Goal: Task Accomplishment & Management: Manage account settings

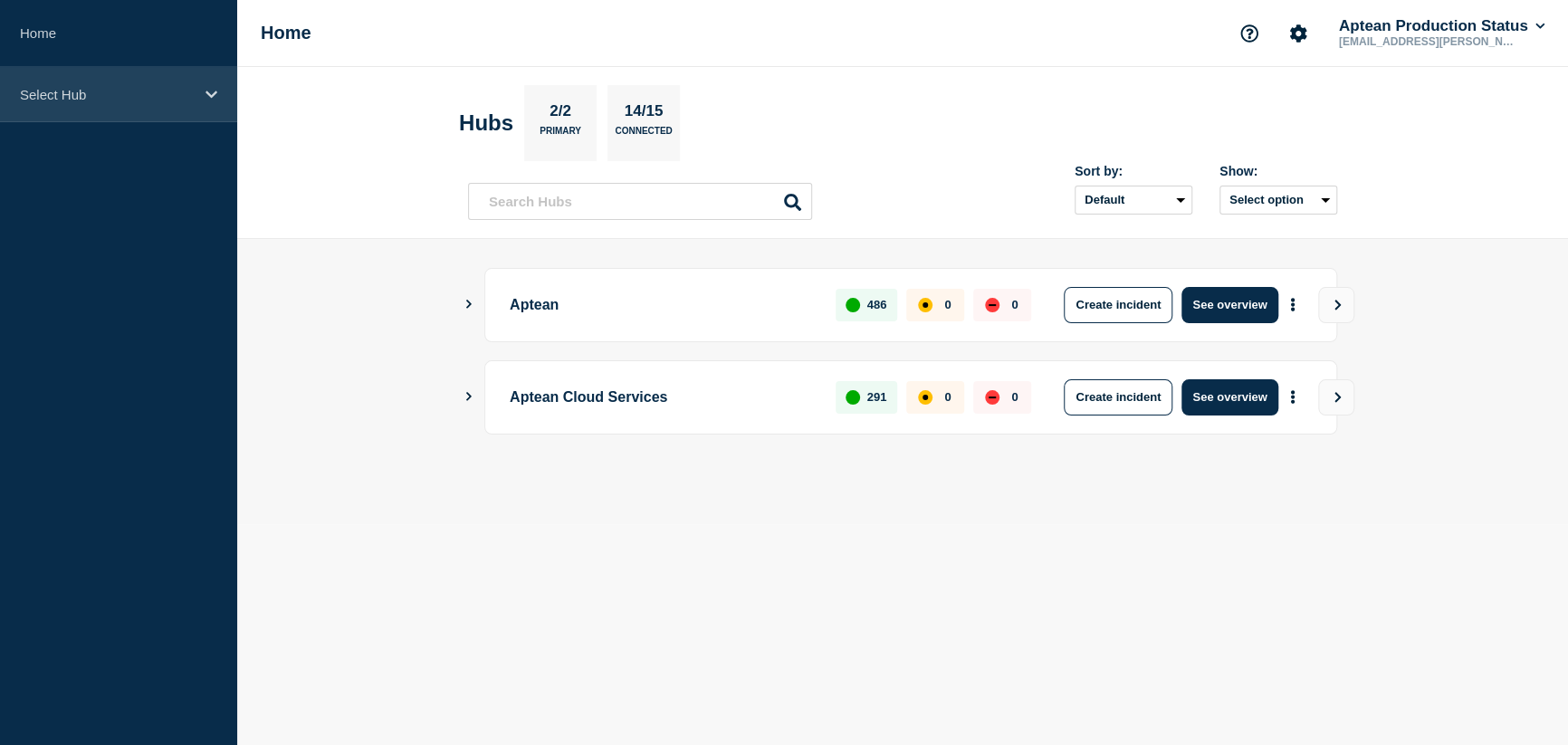
click at [114, 97] on p "Select Hub" at bounding box center [106, 95] width 173 height 15
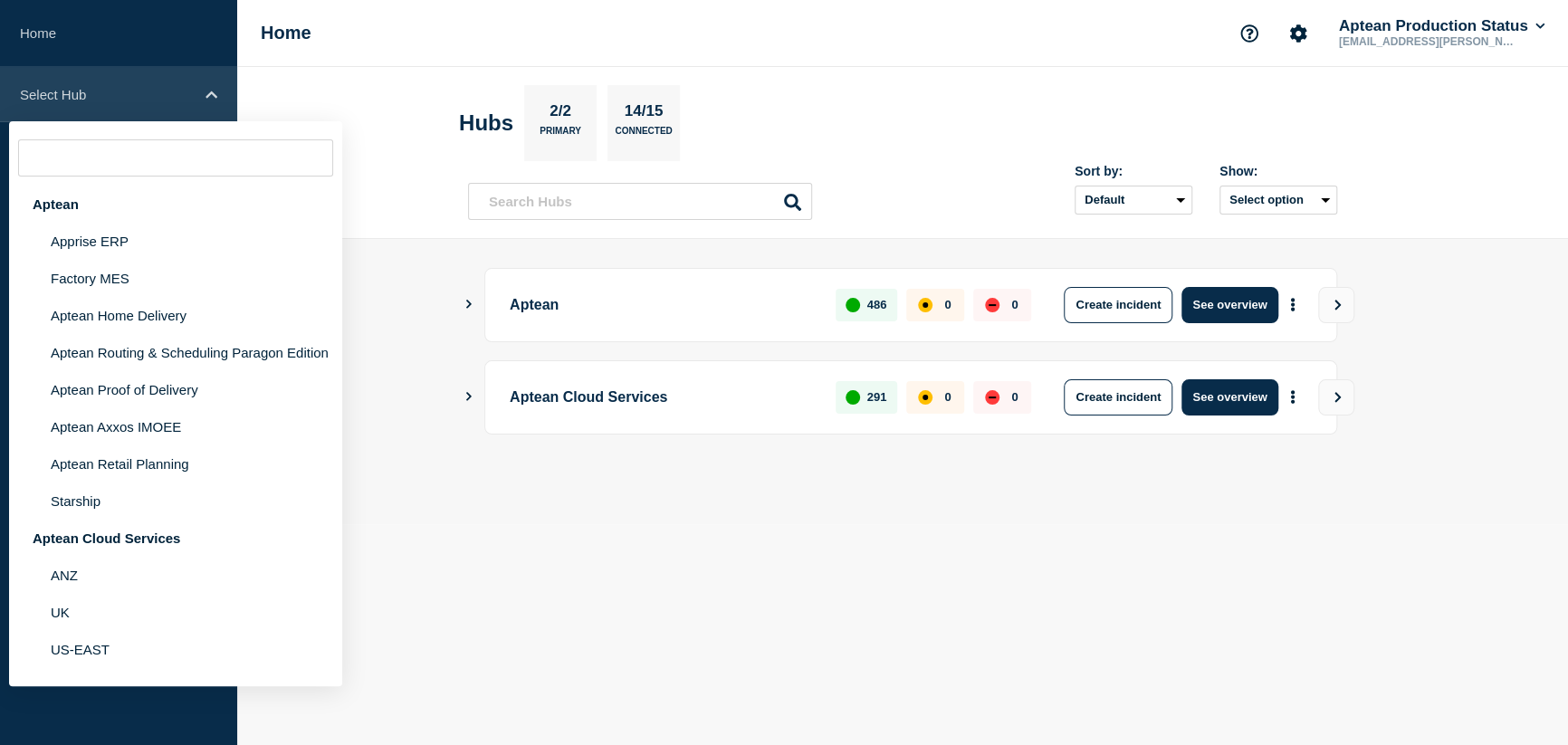
click at [113, 96] on p "Select Hub" at bounding box center [106, 95] width 173 height 15
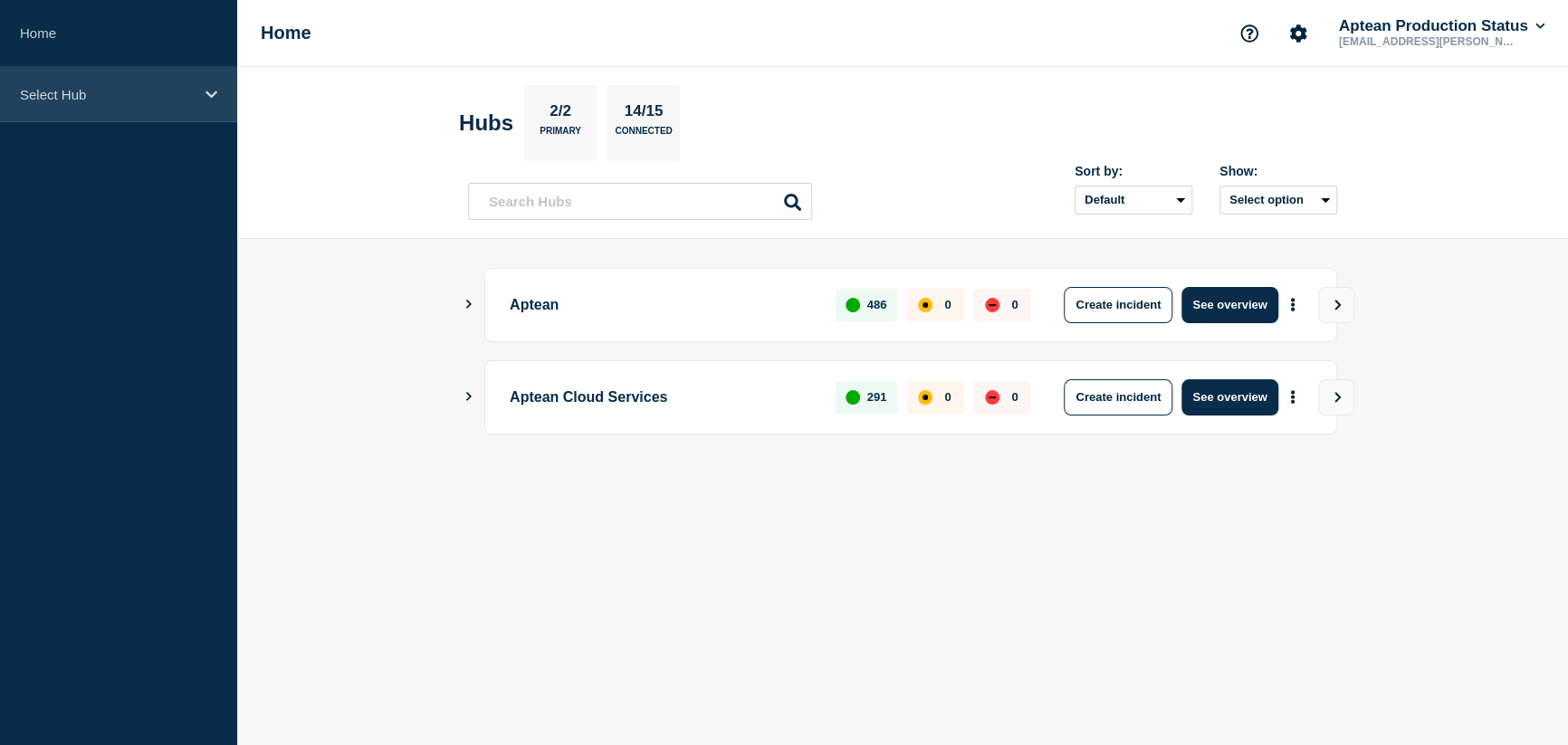
click at [167, 73] on div "Select Hub" at bounding box center [119, 95] width 238 height 56
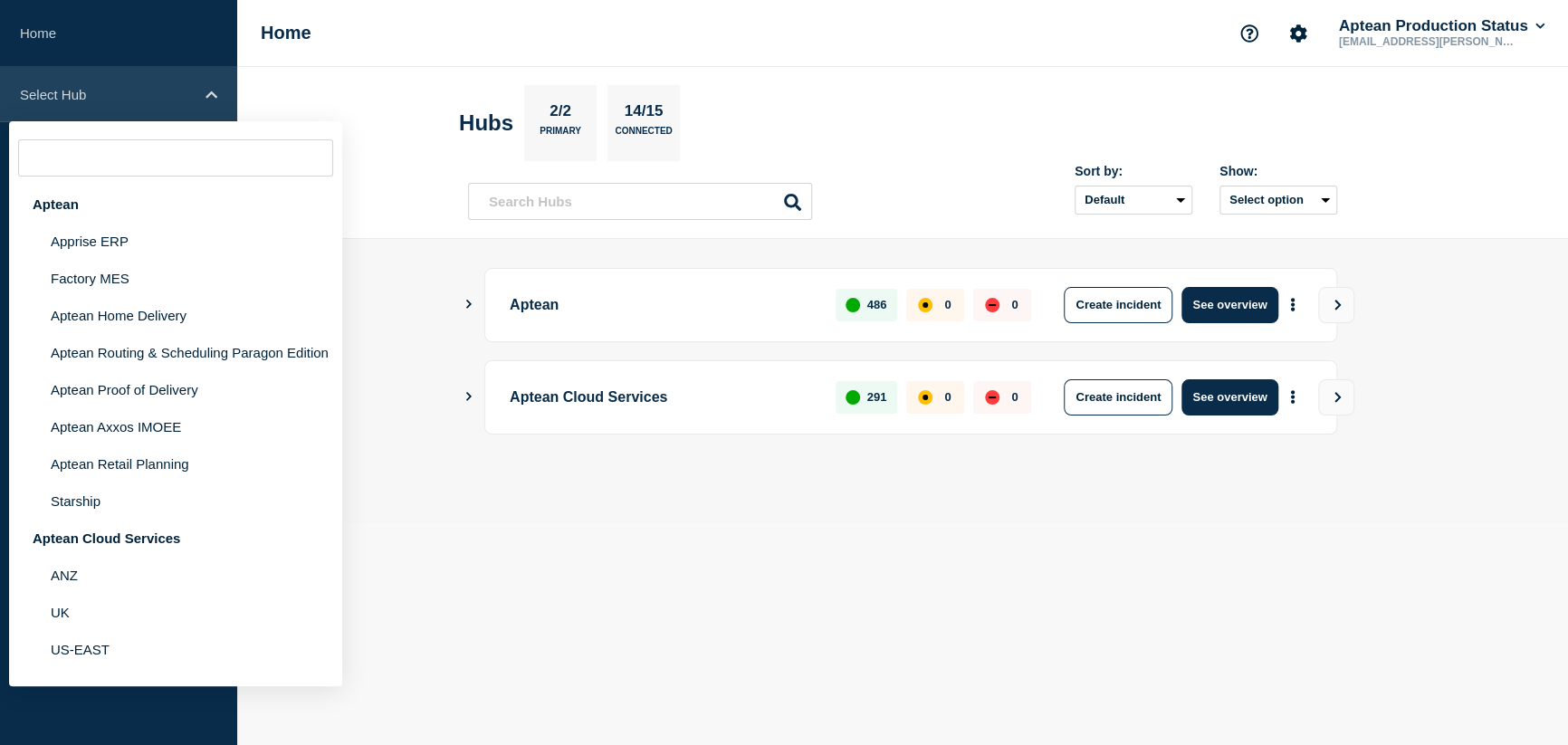
click at [166, 74] on div "Select Hub" at bounding box center [119, 95] width 238 height 56
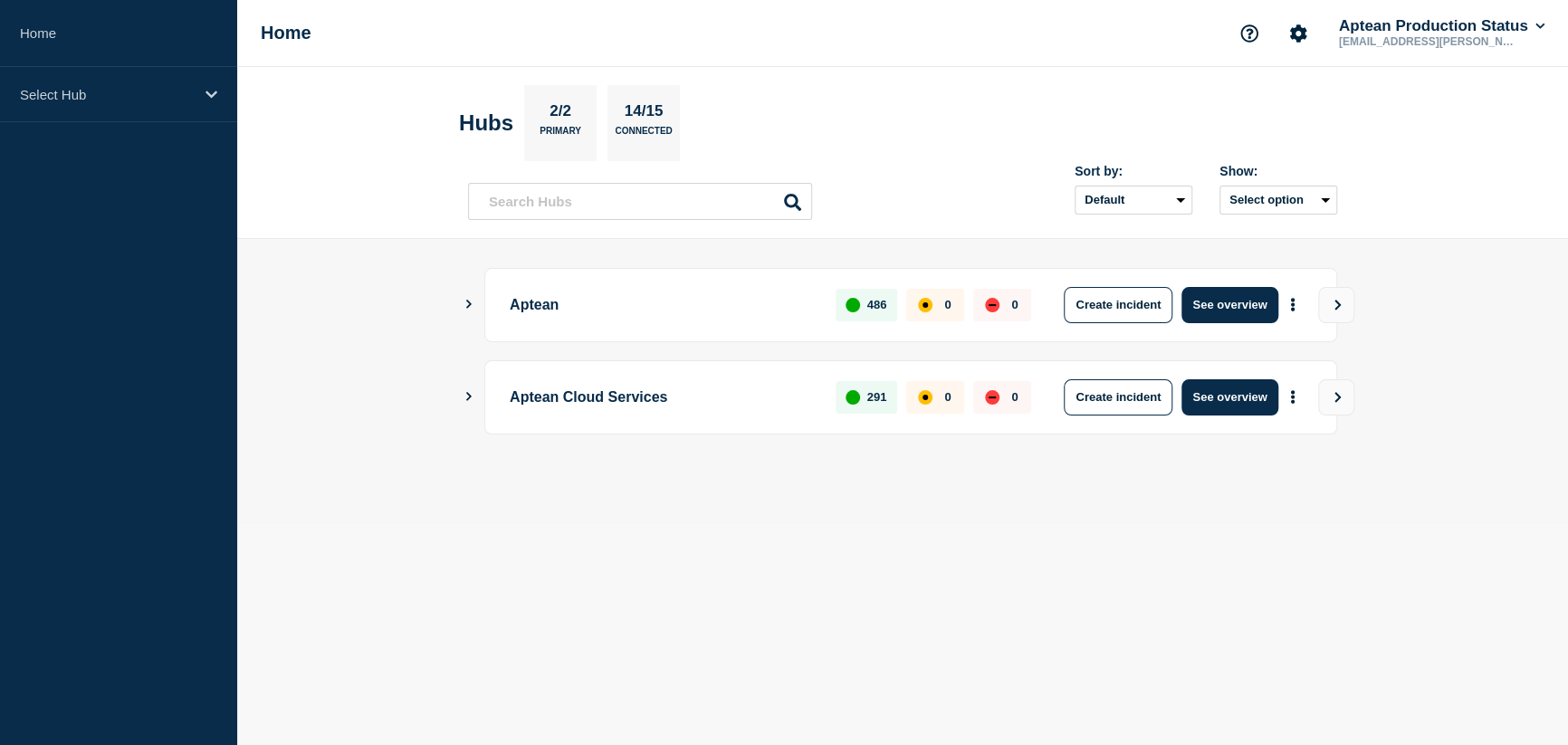
click at [467, 301] on icon "Show Connected Hubs" at bounding box center [469, 304] width 6 height 9
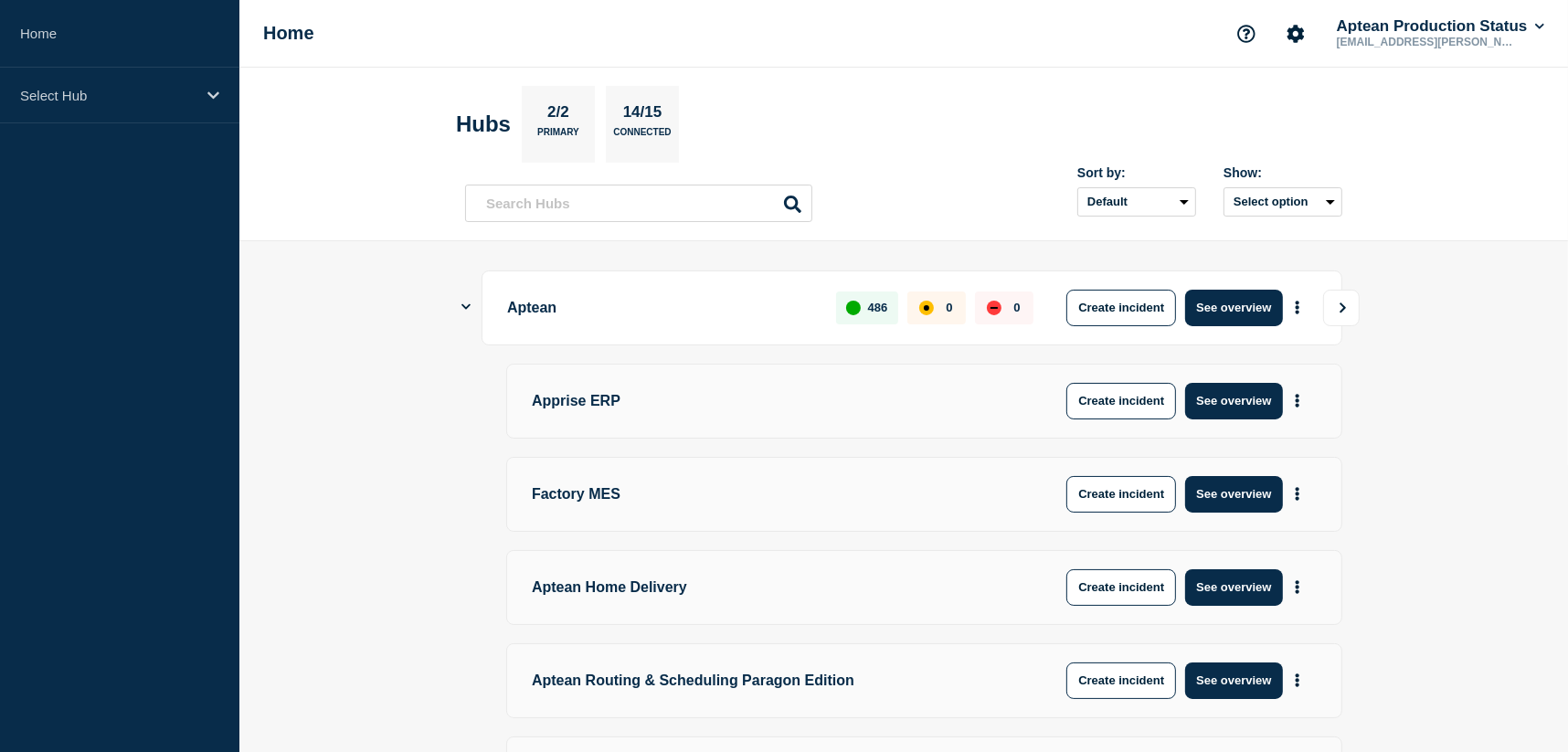
click at [1360, 305] on main "Aptean 486 0 0 Create incident See overview Apprise ERP Create incident See ove…" at bounding box center [904, 757] width 1328 height 1033
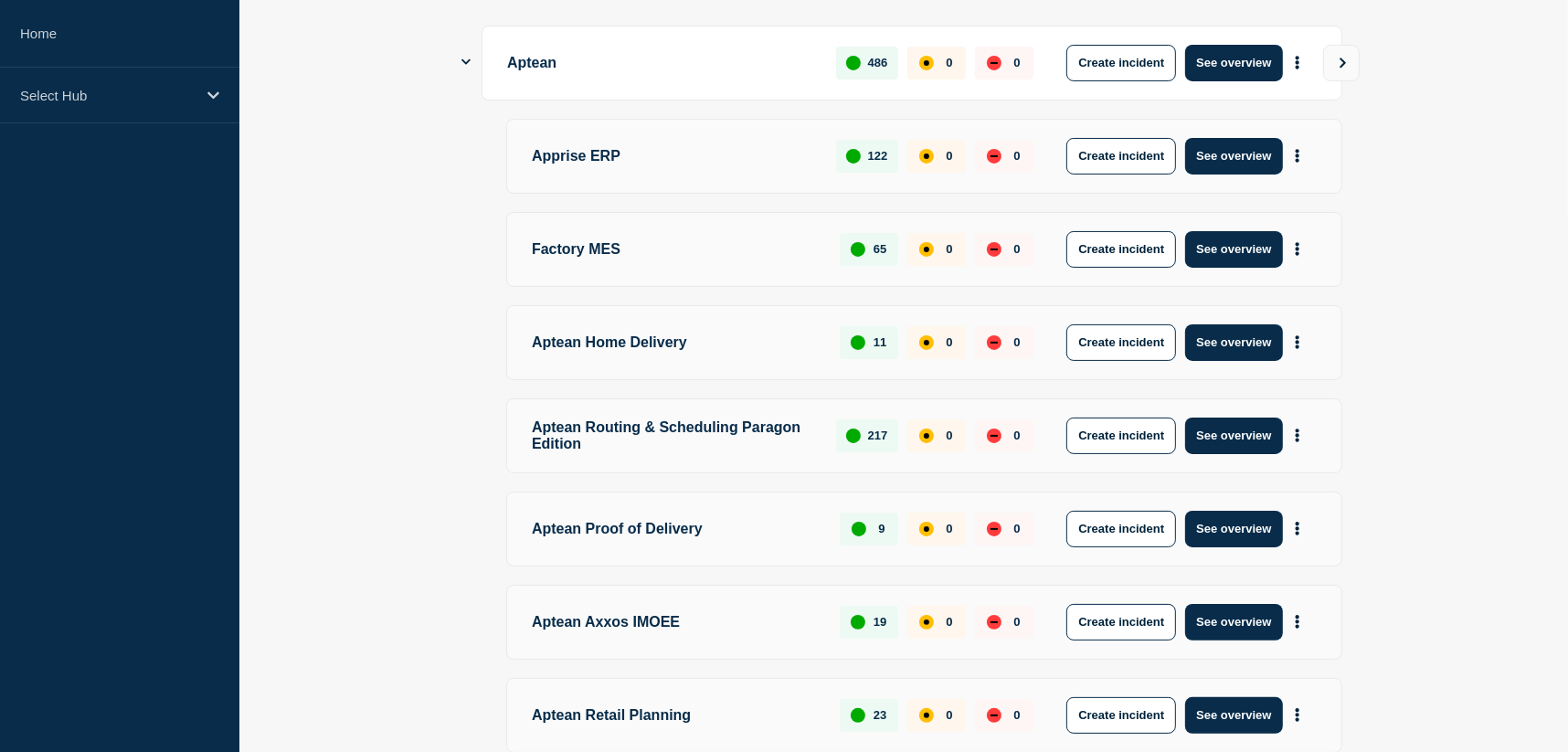
scroll to position [365, 0]
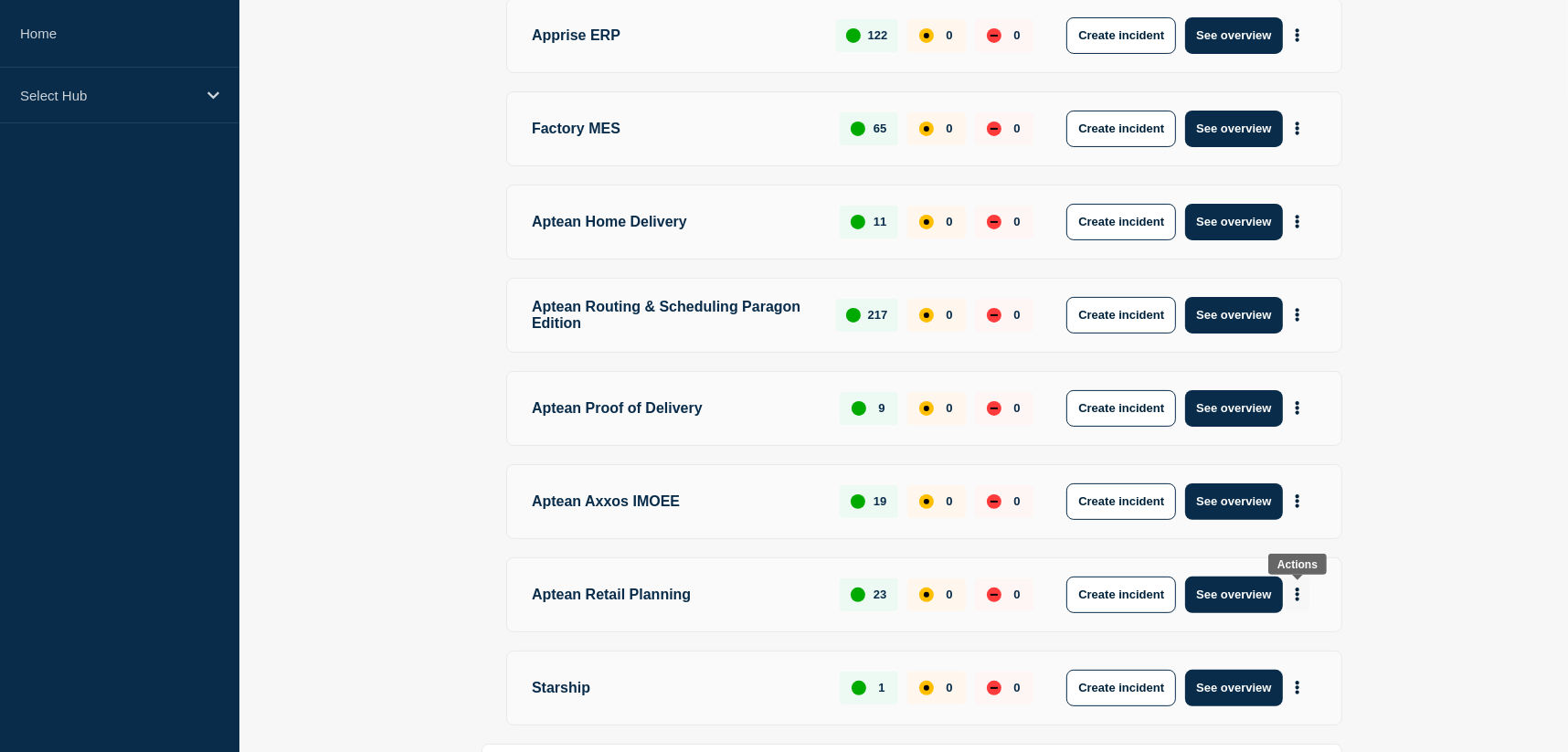
click at [1295, 593] on icon "More actions" at bounding box center [1297, 594] width 4 height 14
click at [1405, 578] on main "Aptean 486 0 0 Create incident See overview Apprise ERP 122 0 0 Create incident…" at bounding box center [904, 391] width 1328 height 1033
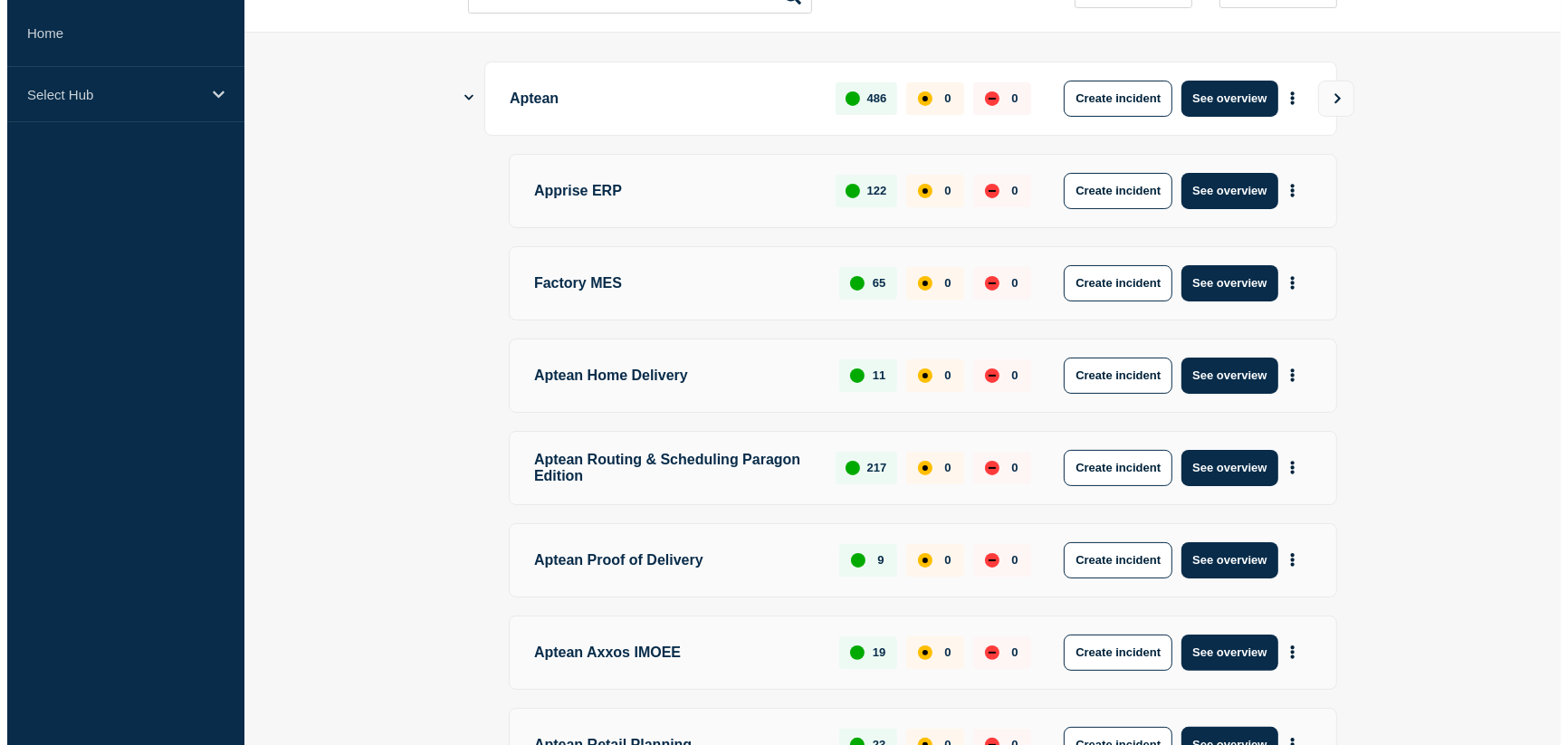
scroll to position [0, 0]
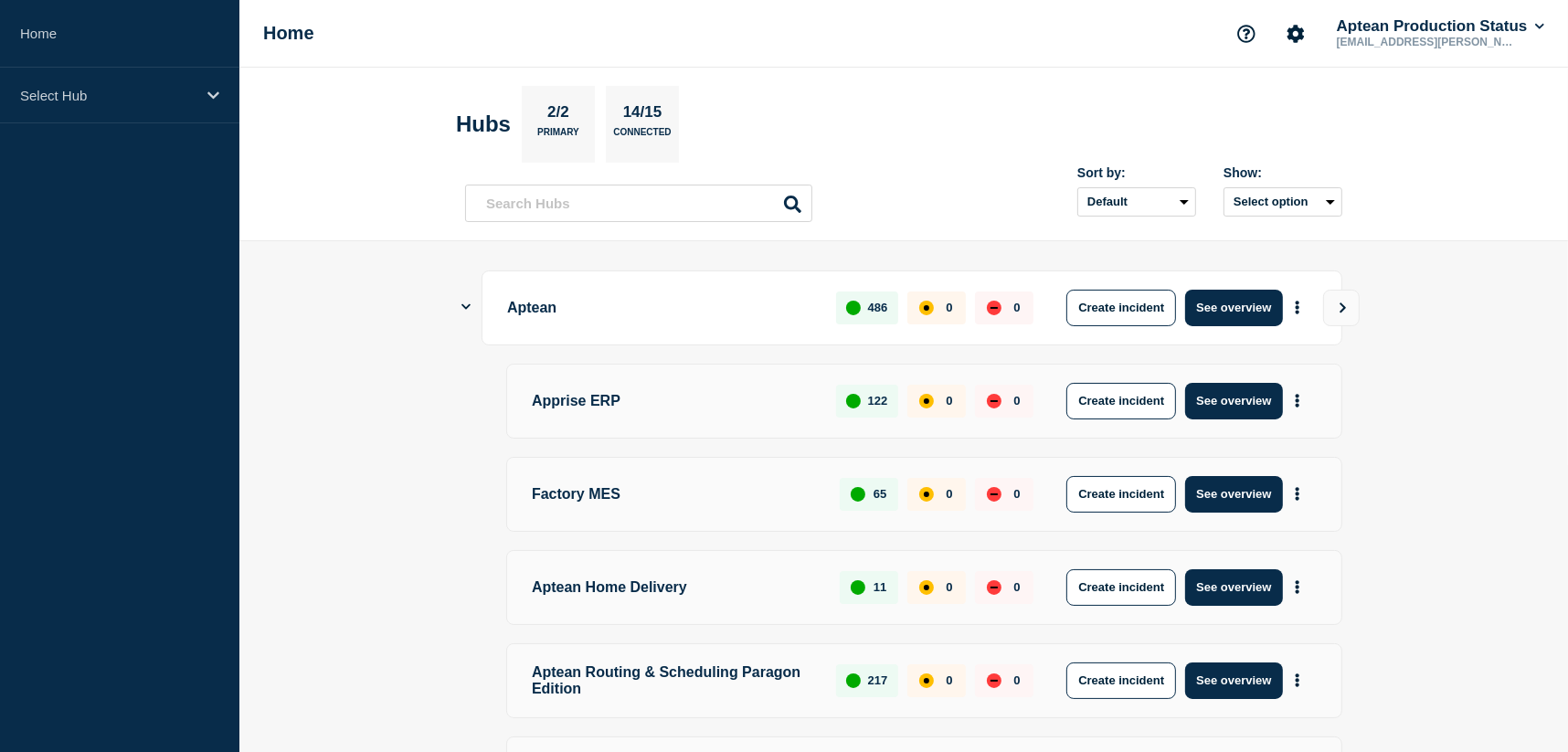
click at [467, 303] on icon "Show Connected Hubs" at bounding box center [465, 306] width 9 height 12
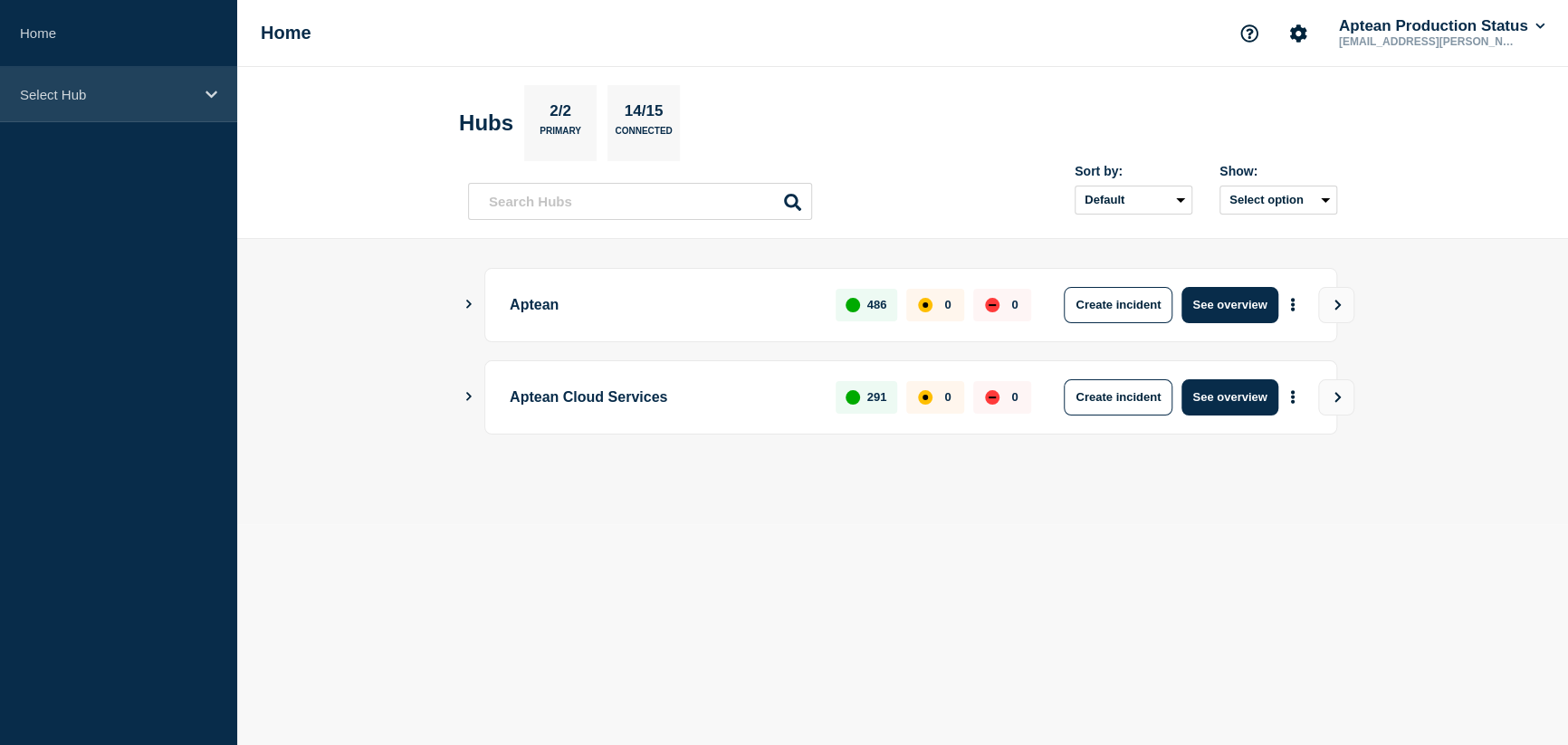
click at [159, 108] on div "Select Hub" at bounding box center [119, 95] width 238 height 56
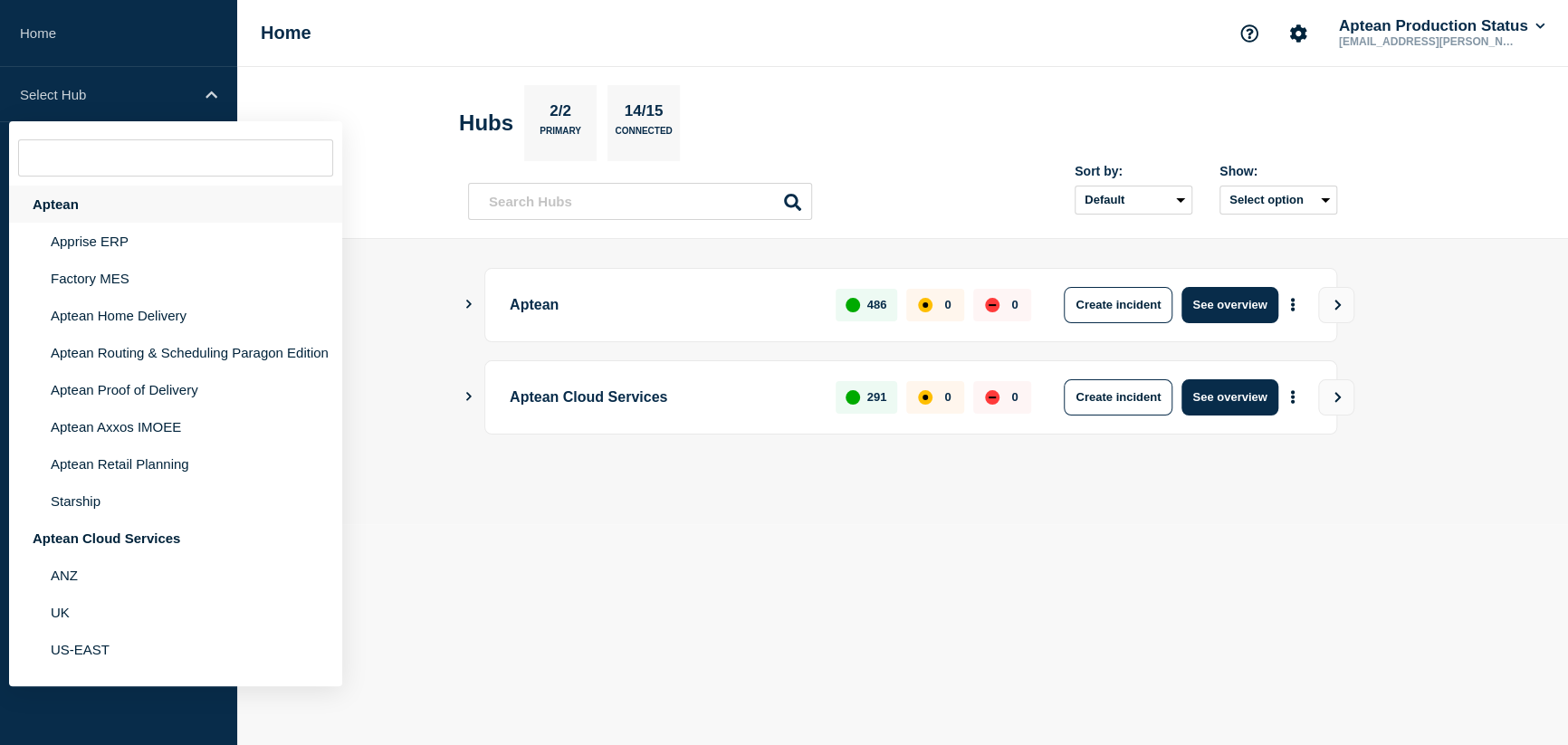
click at [63, 208] on div "Aptean" at bounding box center [175, 204] width 333 height 37
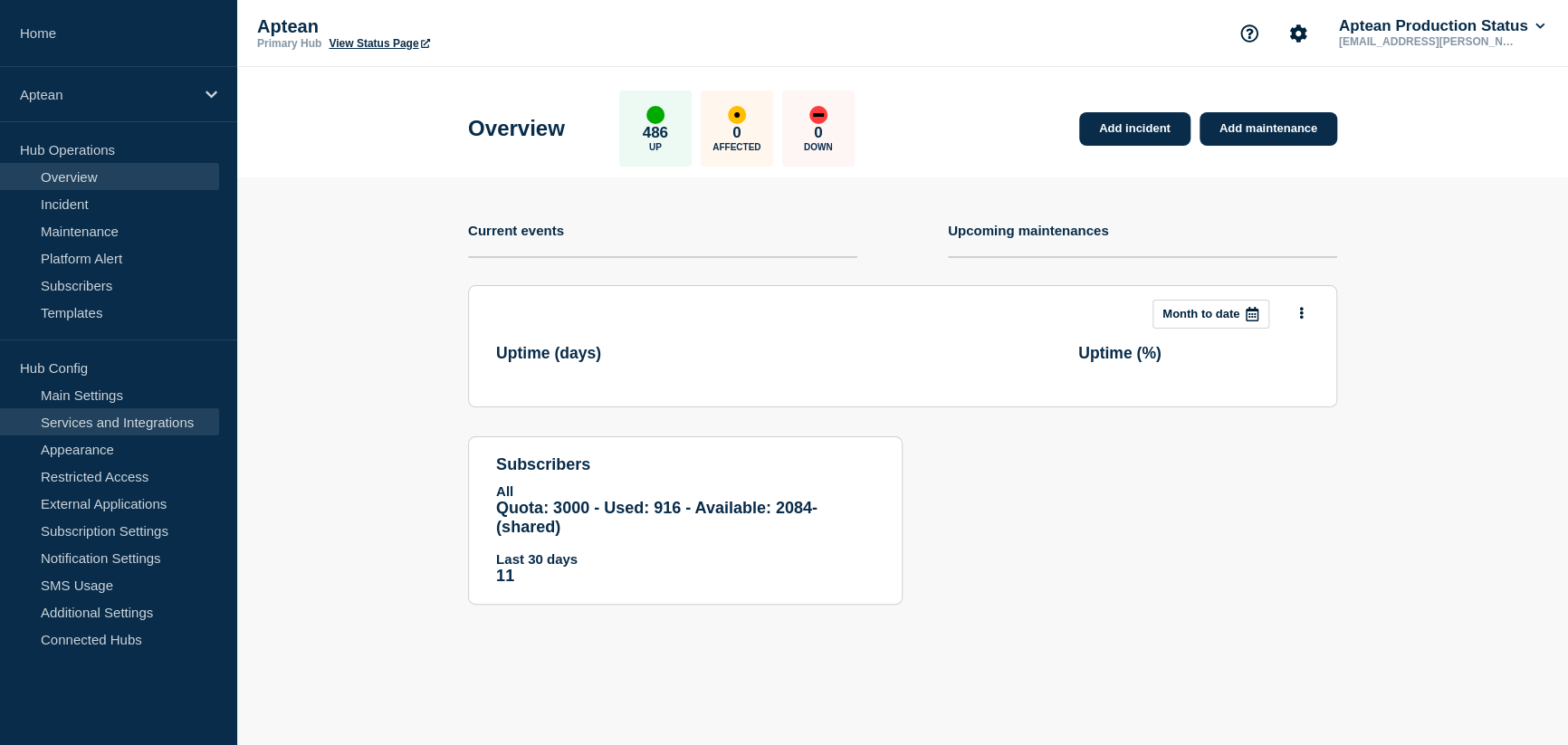
click at [115, 418] on link "Services and Integrations" at bounding box center [109, 421] width 219 height 27
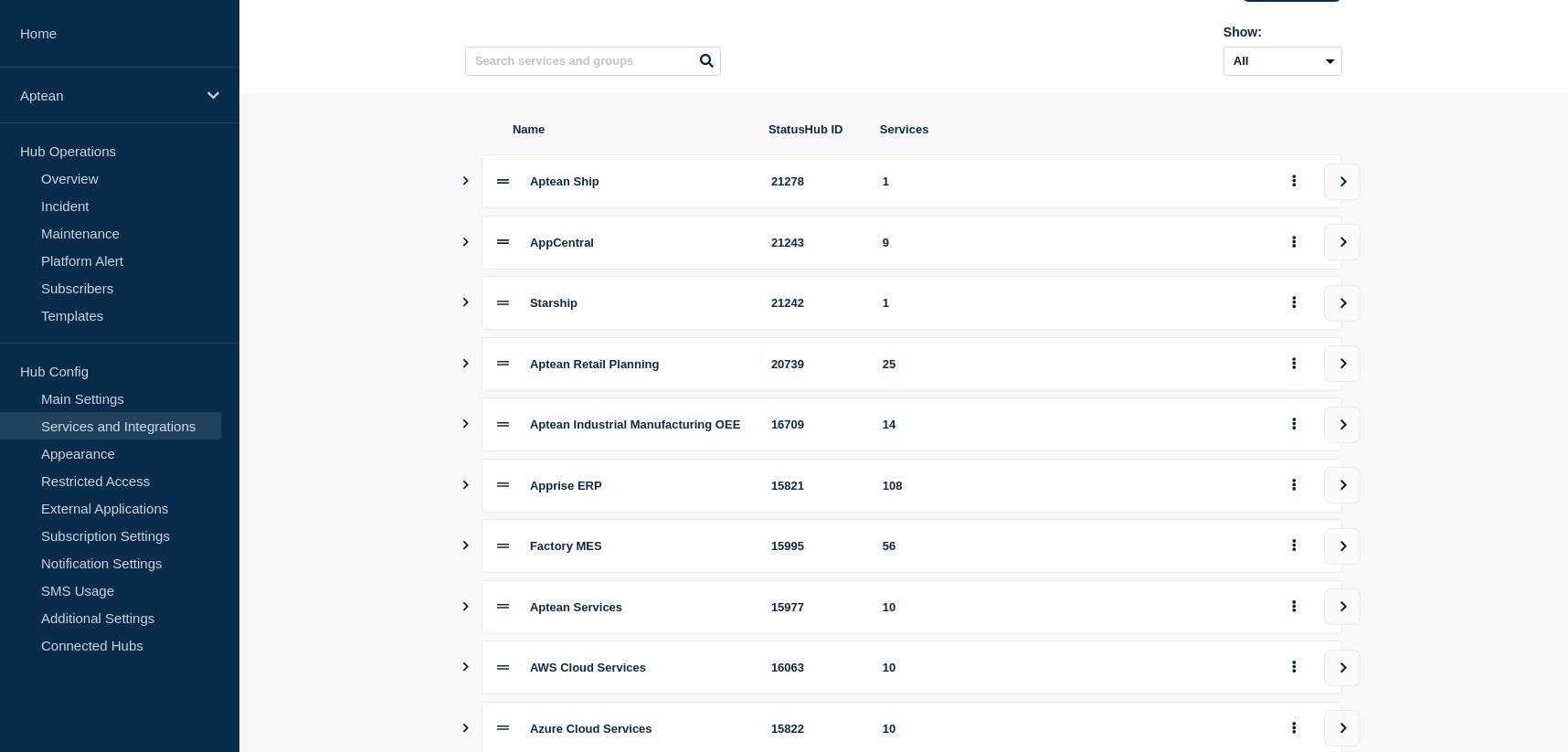
scroll to position [183, 0]
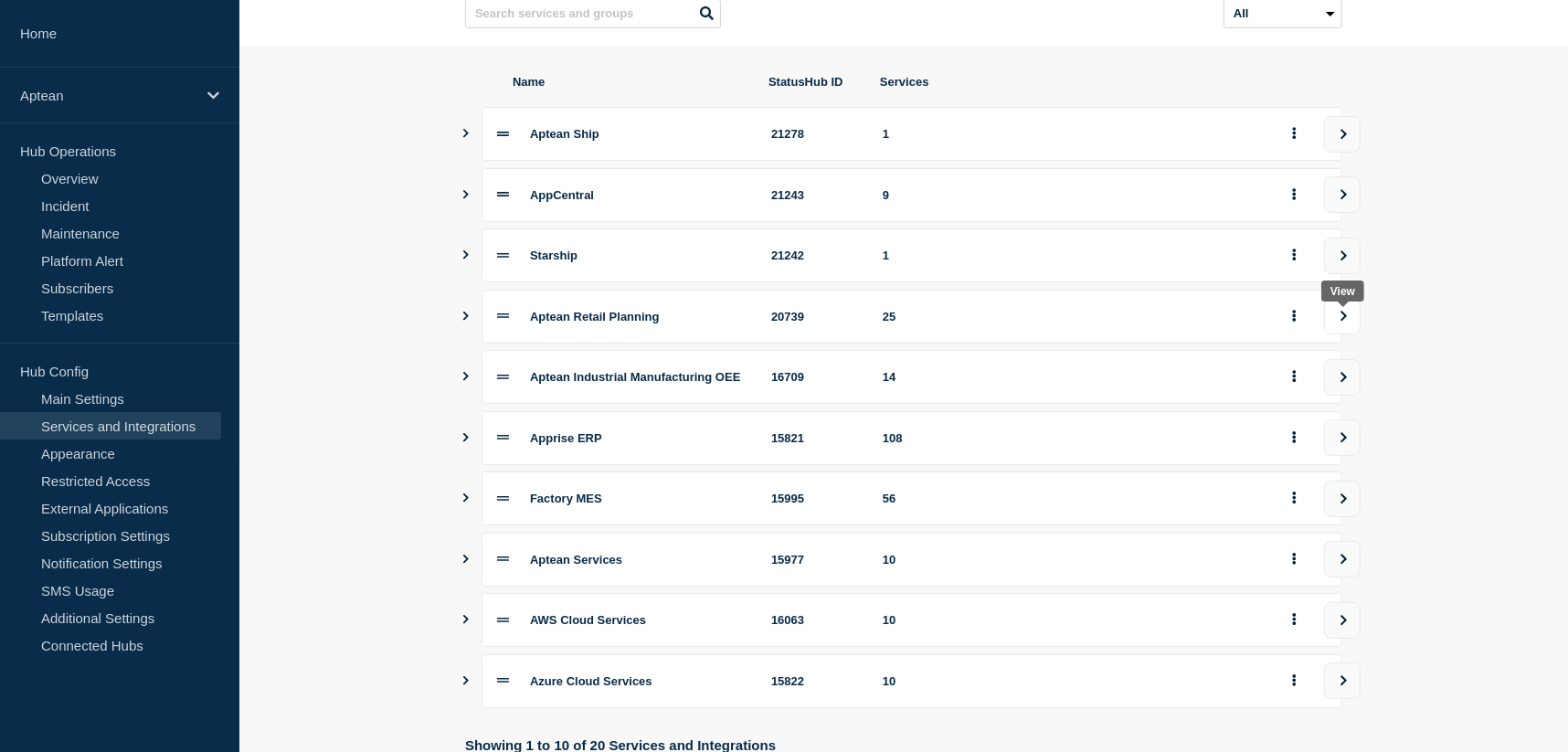
click at [1340, 319] on icon "view group" at bounding box center [1344, 315] width 12 height 11
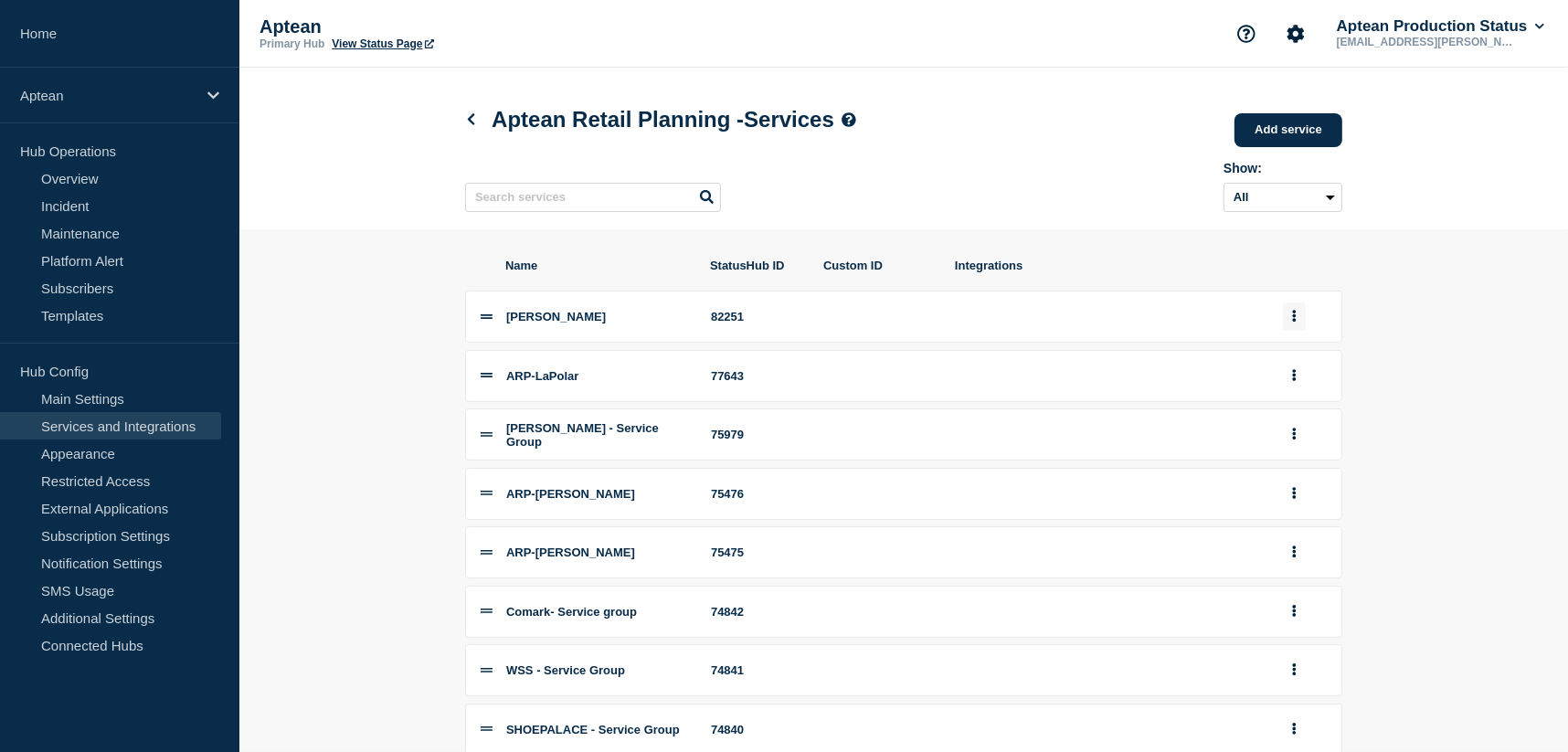
click at [1287, 321] on button "group actions" at bounding box center [1294, 316] width 23 height 28
click at [1289, 360] on button "Edit" at bounding box center [1304, 348] width 92 height 28
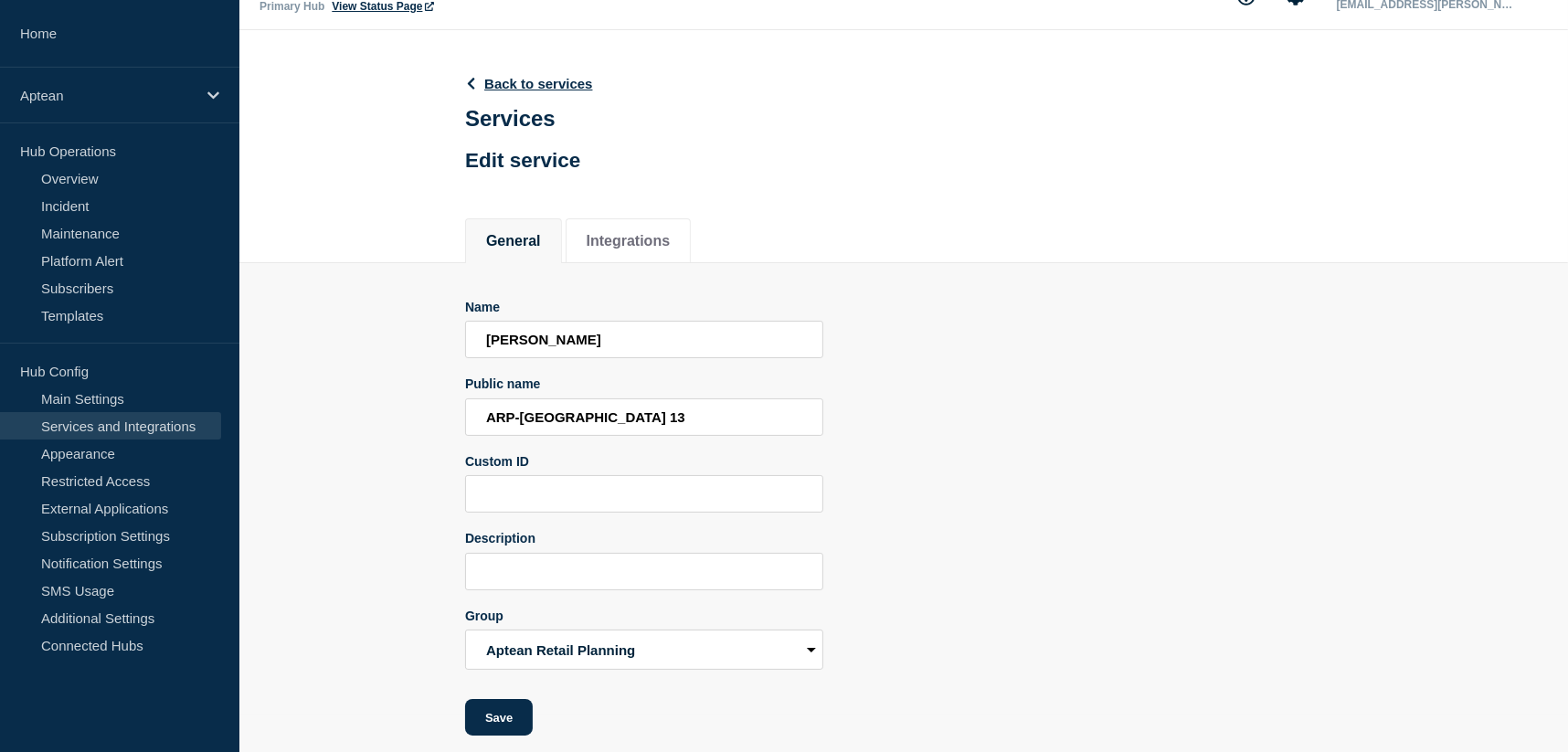
scroll to position [58, 0]
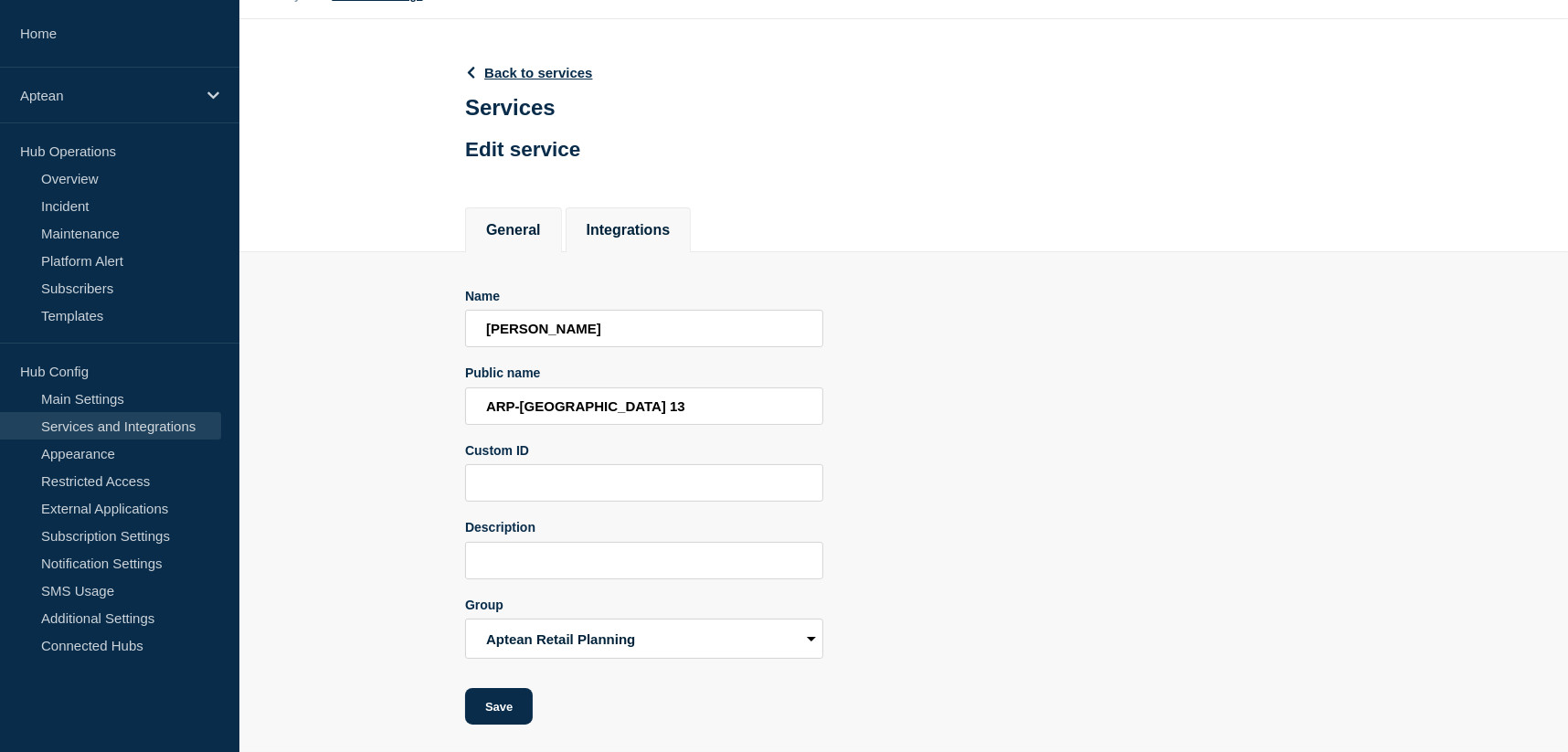
click at [636, 212] on li "Integrations" at bounding box center [628, 230] width 126 height 44
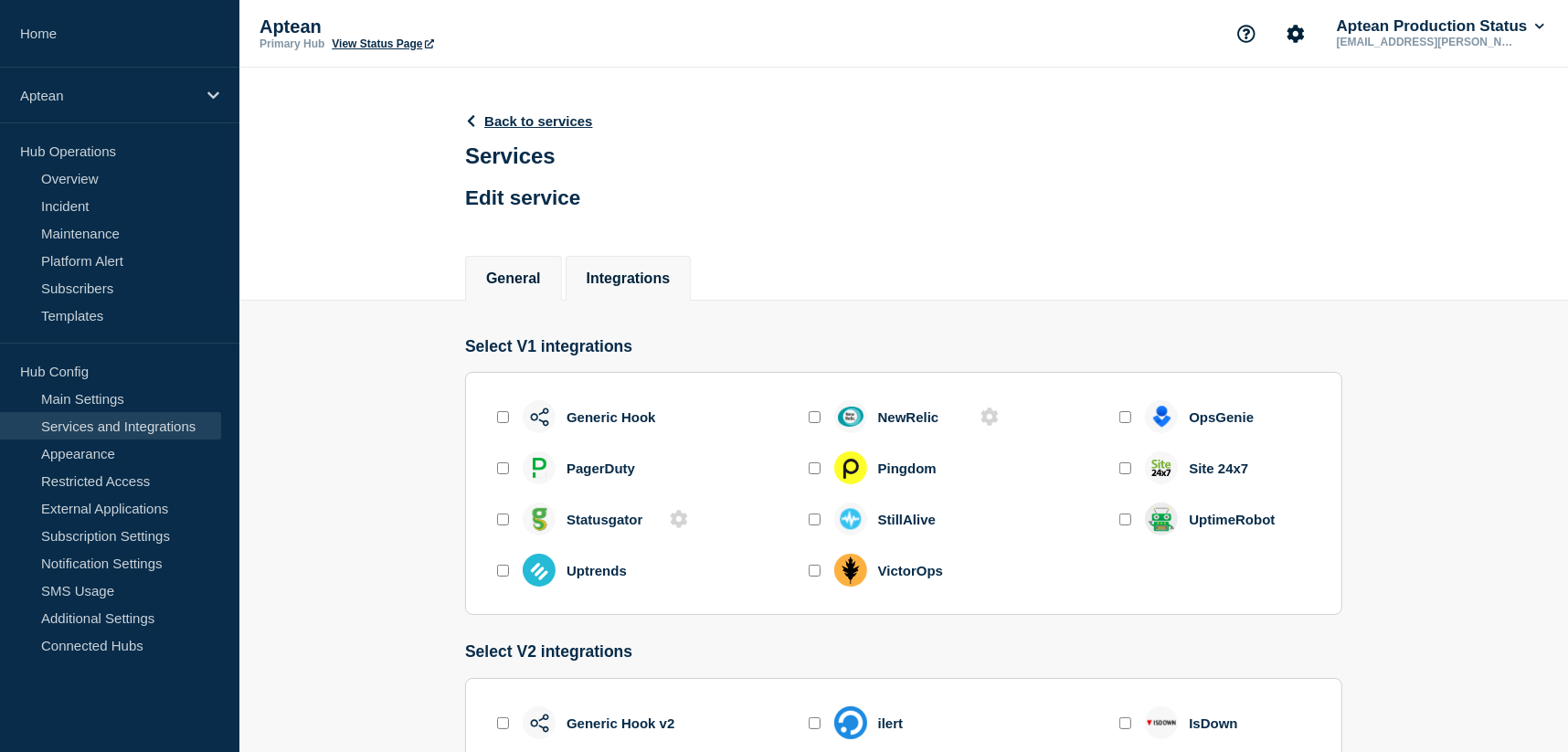
click at [520, 275] on button "General" at bounding box center [513, 278] width 55 height 16
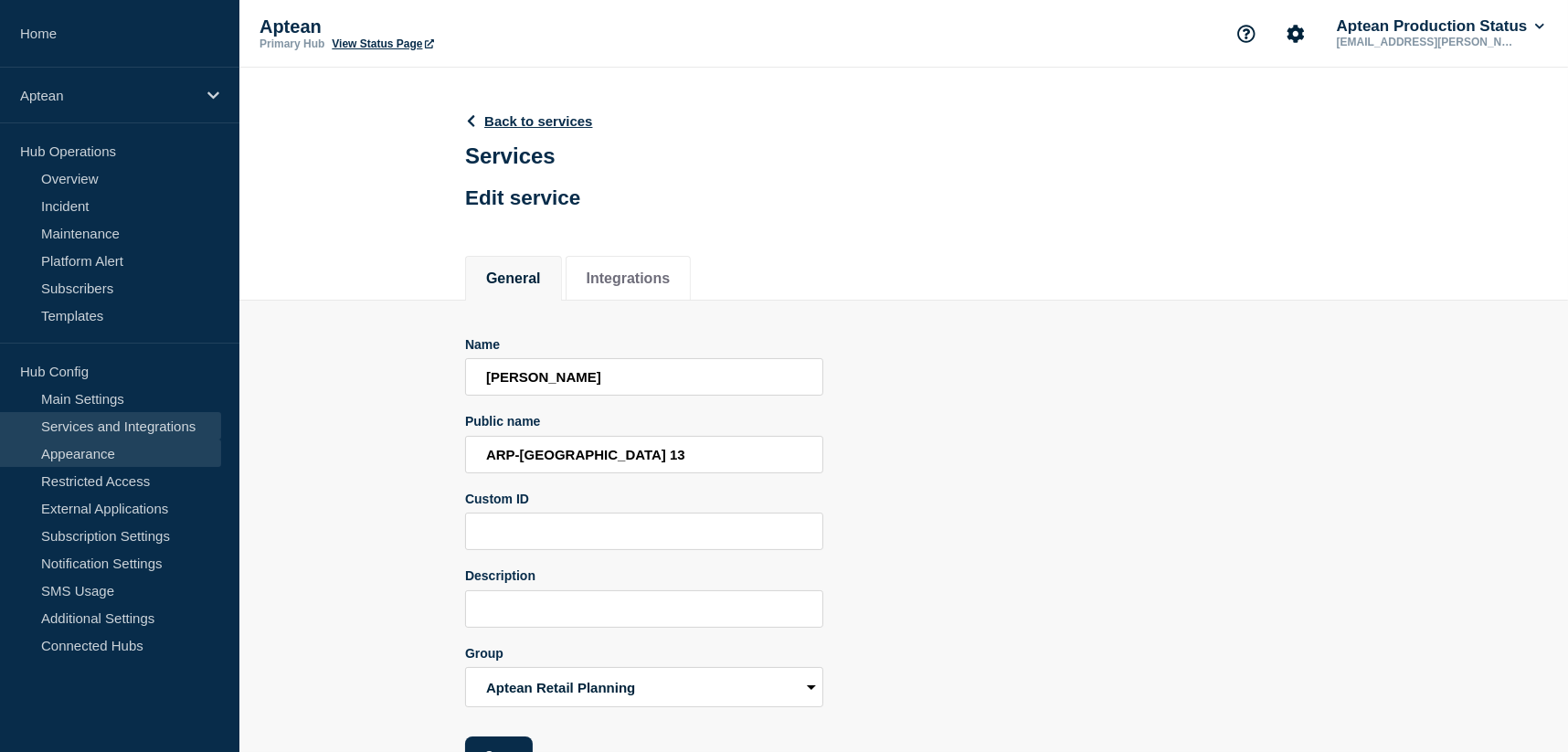
click at [104, 448] on link "Appearance" at bounding box center [110, 453] width 221 height 27
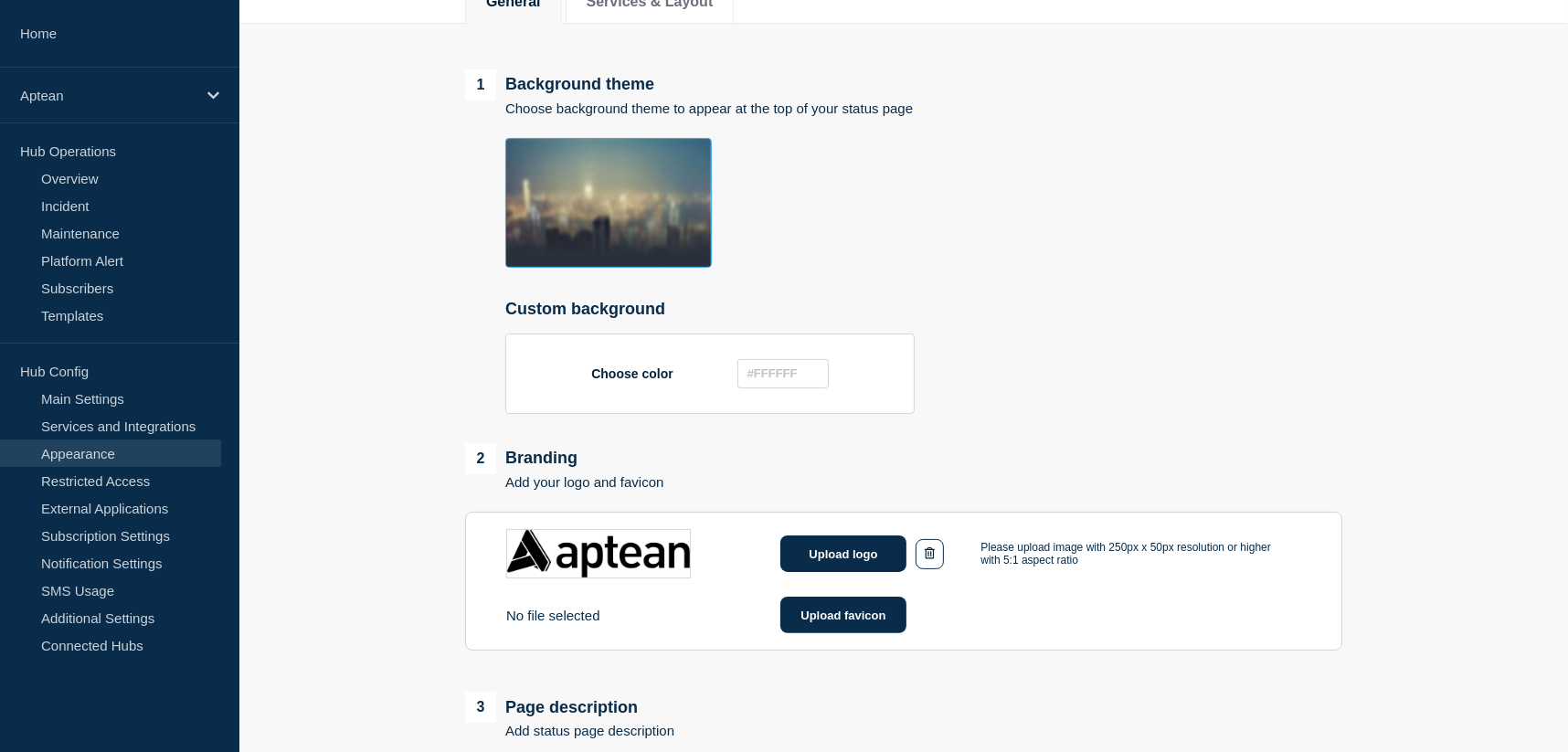
scroll to position [137, 0]
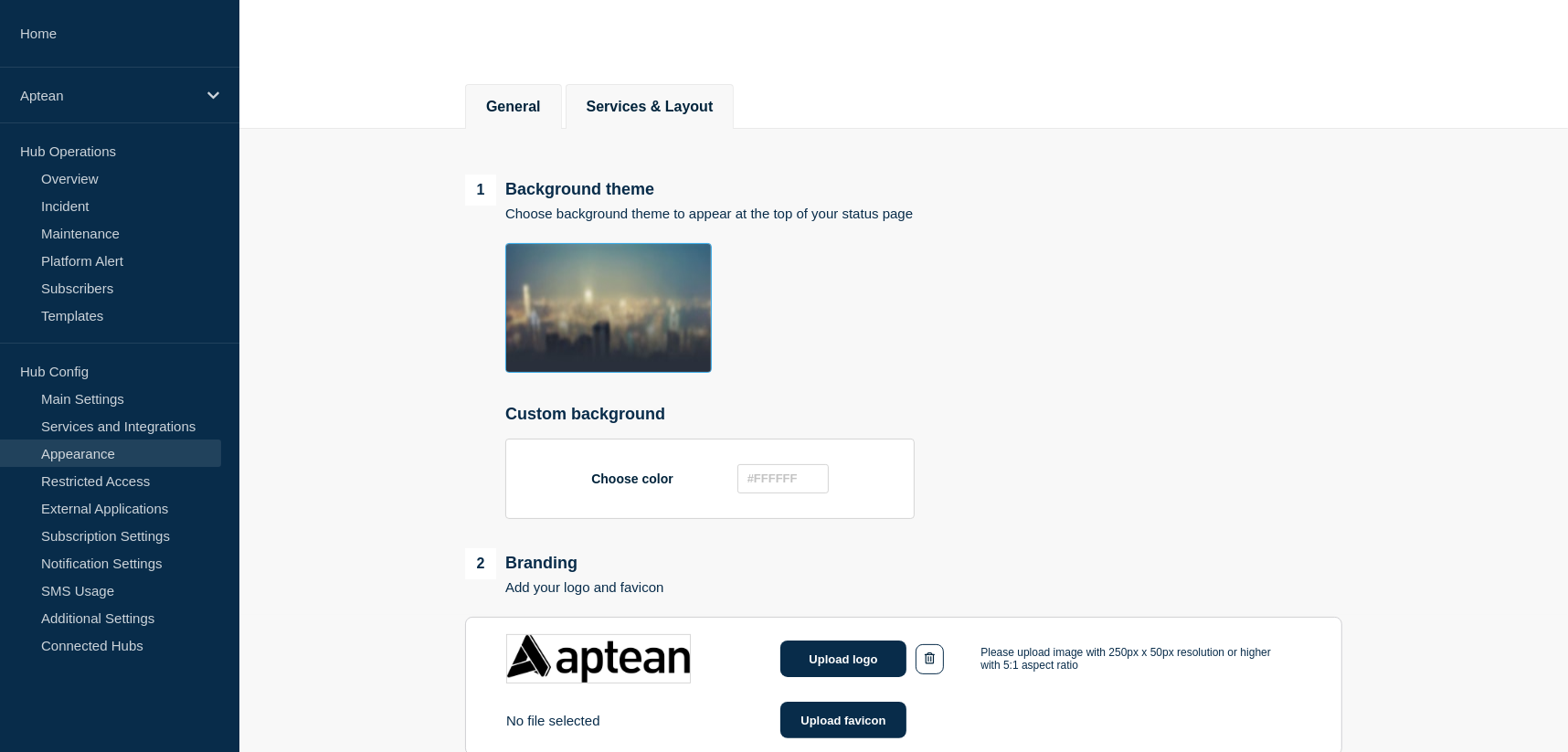
click at [651, 108] on button "Services & Layout" at bounding box center [650, 106] width 127 height 16
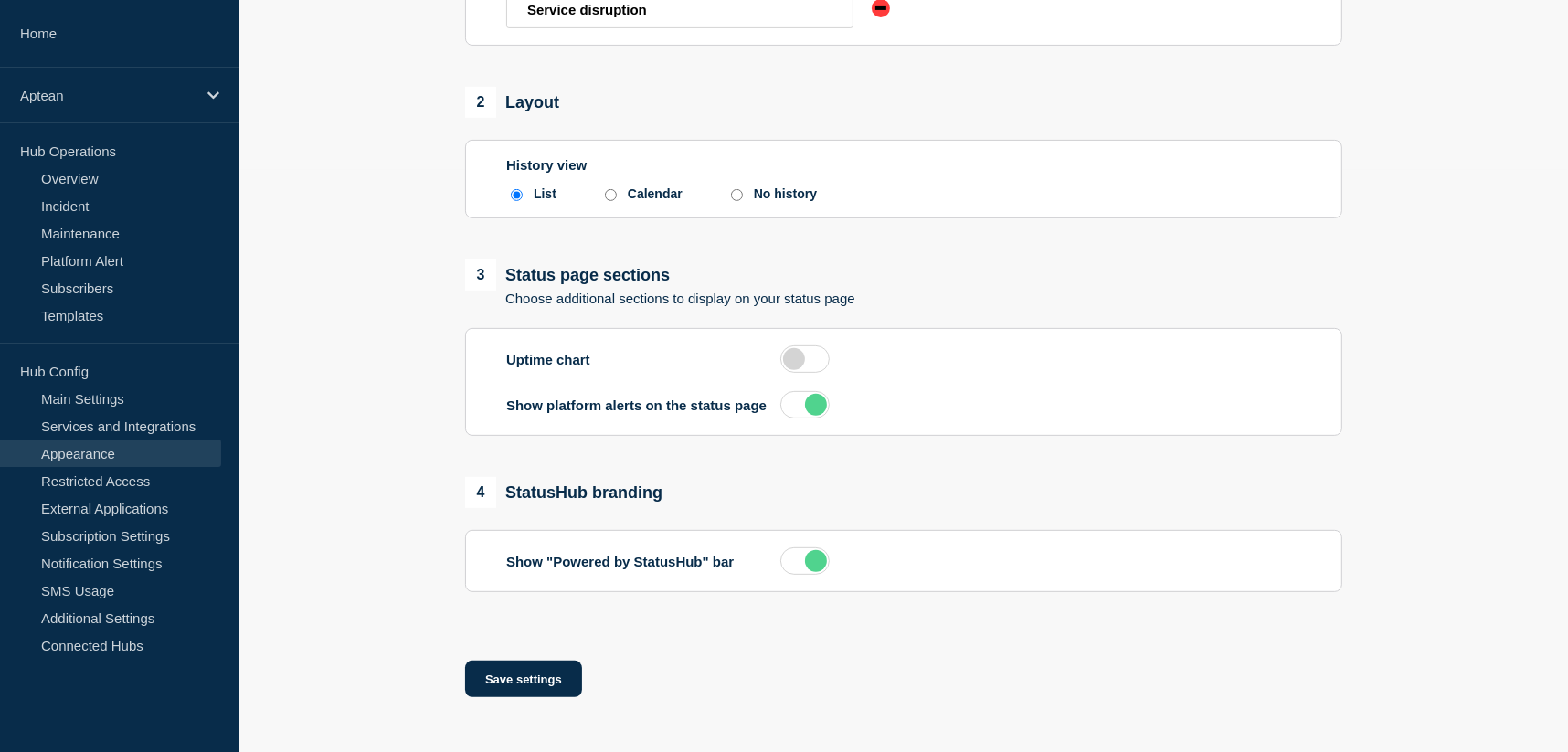
scroll to position [592, 0]
click at [367, 484] on main "1 Service statuses Choose status level name Up Service is operating normally Af…" at bounding box center [904, 204] width 1328 height 1041
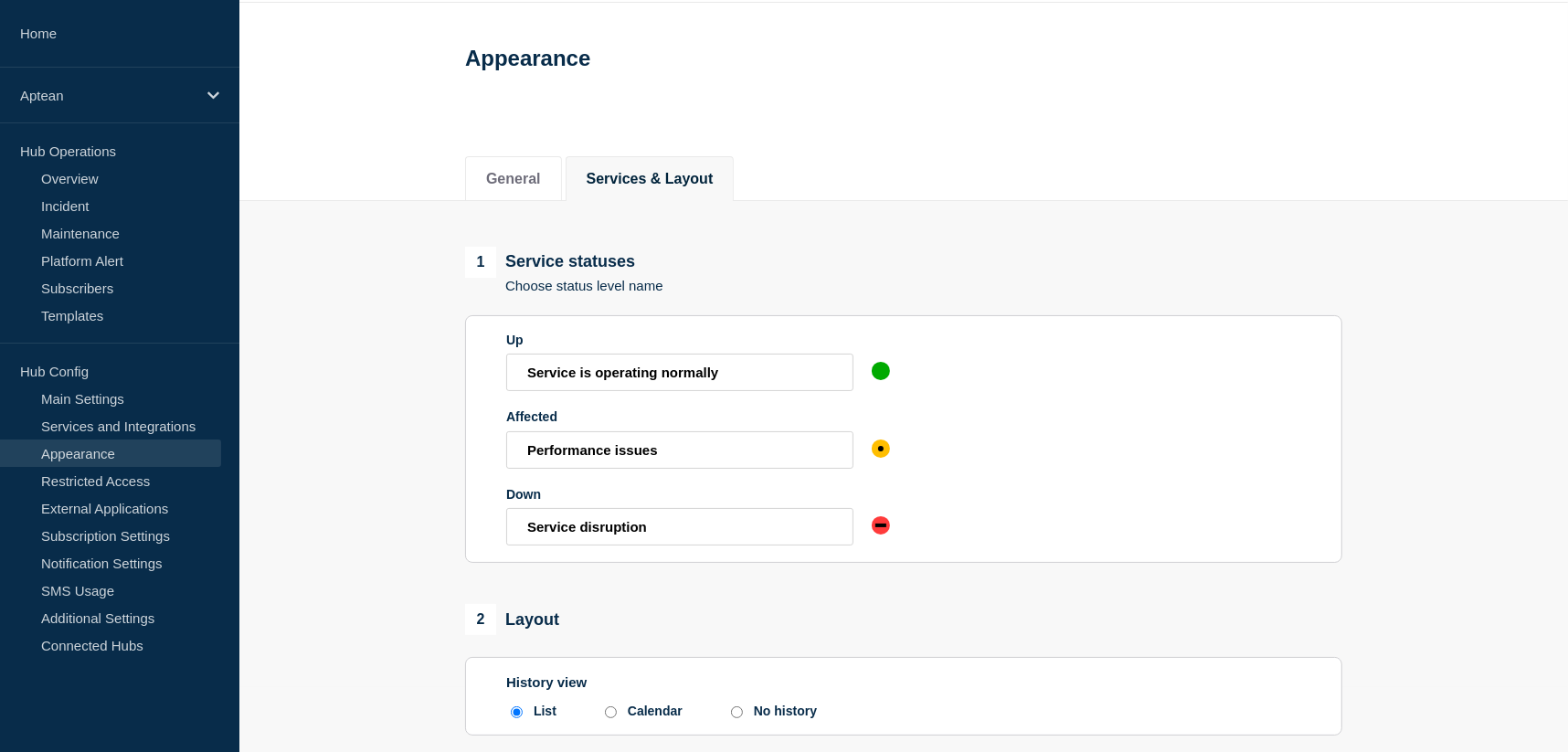
scroll to position [0, 0]
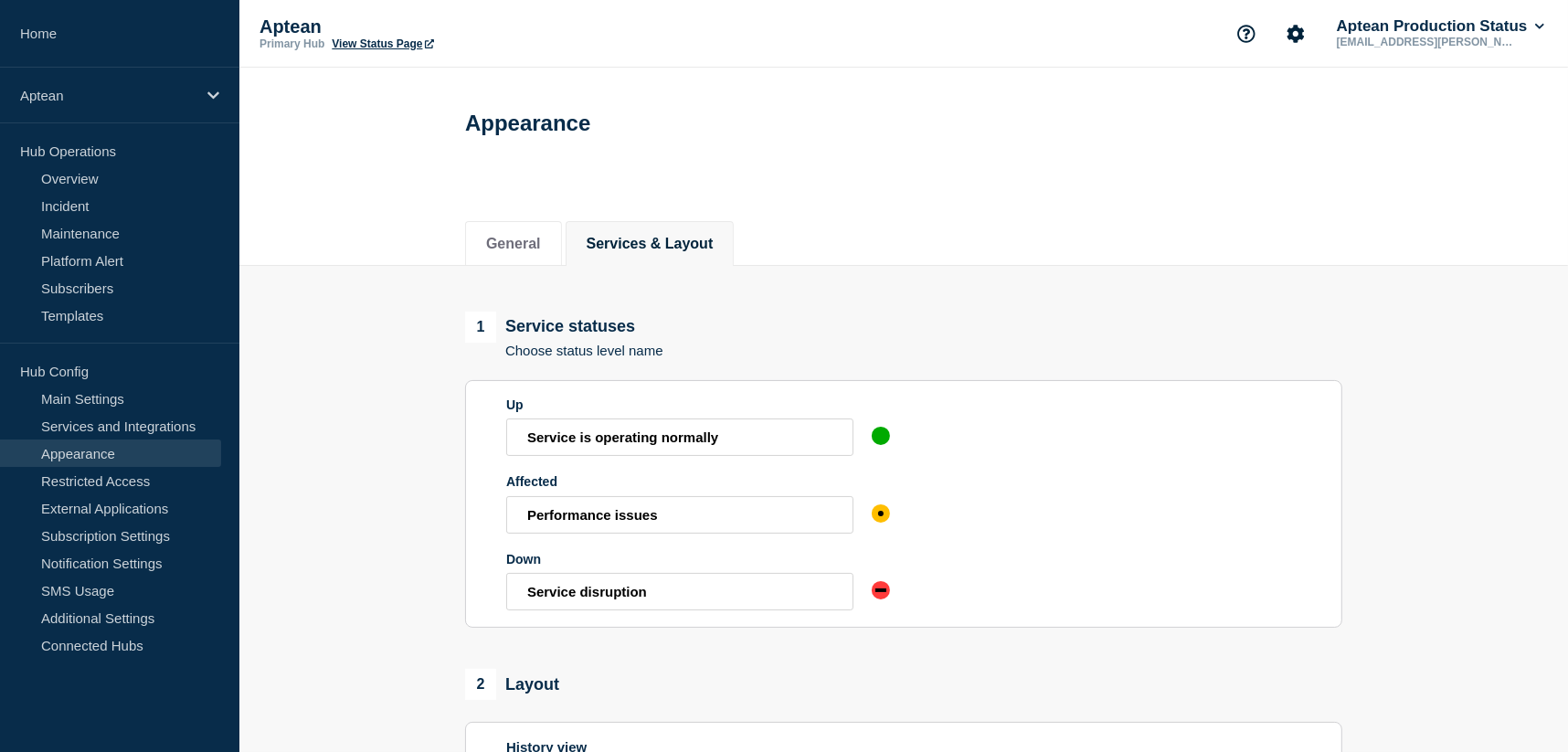
click at [87, 465] on link "Appearance" at bounding box center [110, 453] width 221 height 27
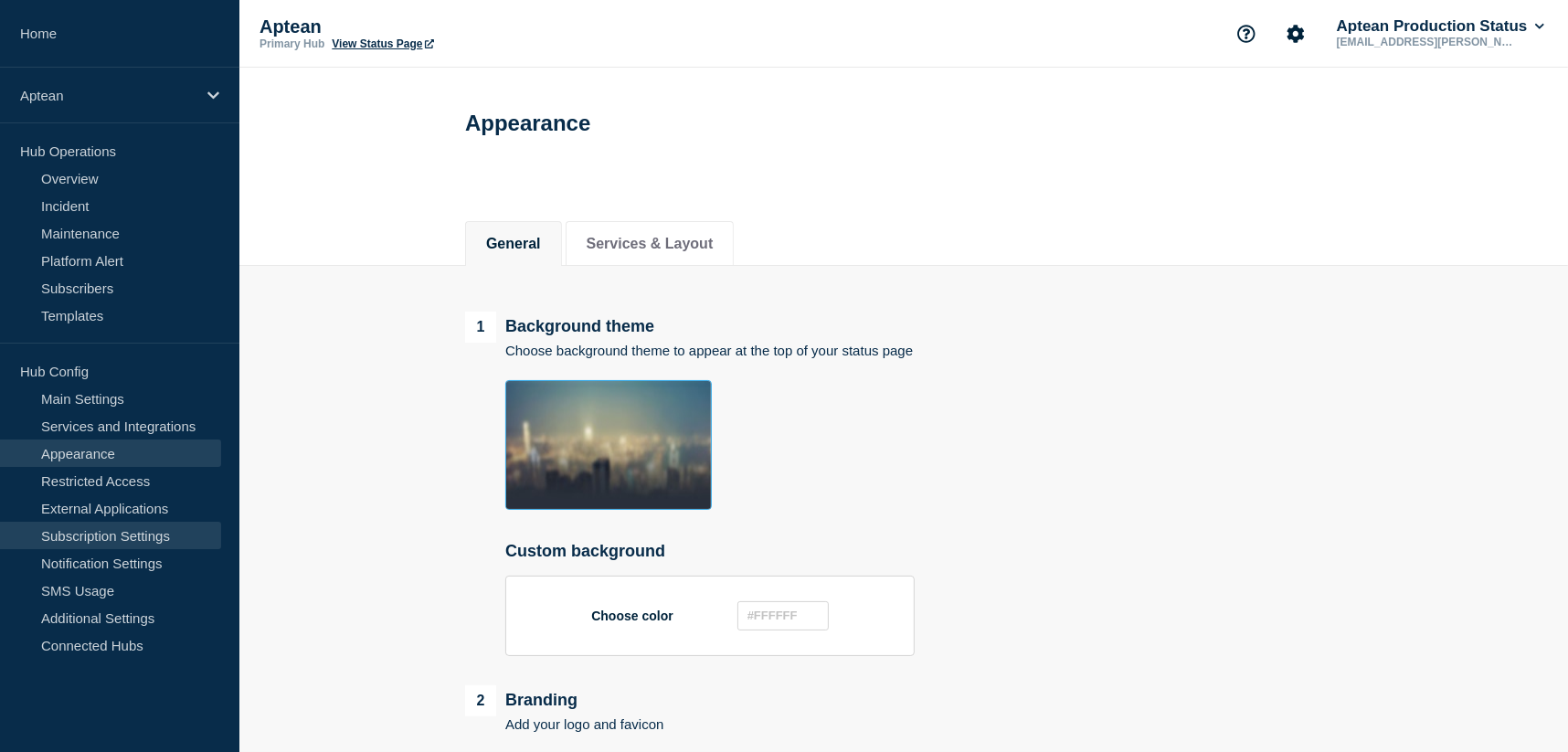
click at [77, 537] on link "Subscription Settings" at bounding box center [110, 535] width 221 height 27
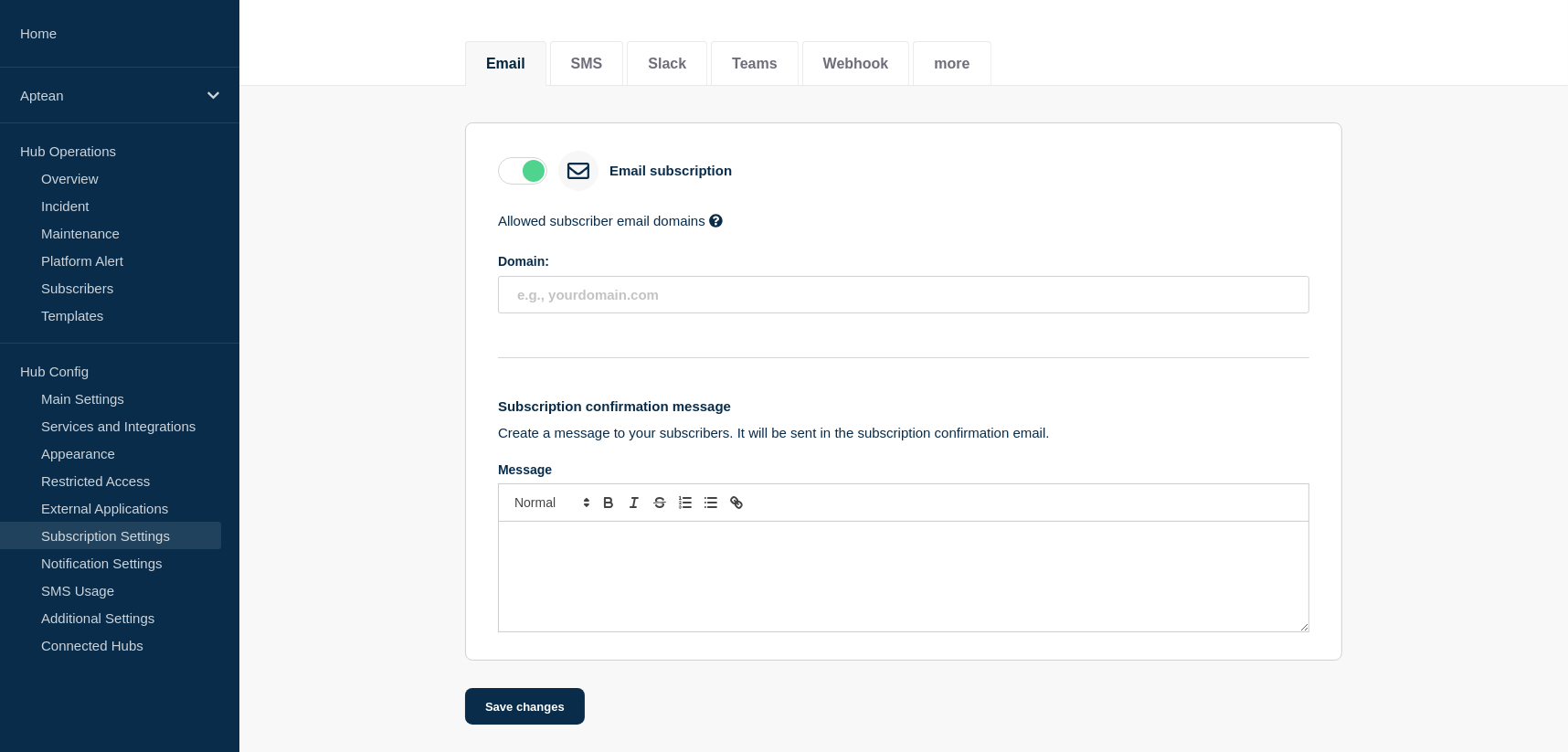
scroll to position [145, 0]
click at [56, 563] on link "Notification Settings" at bounding box center [110, 563] width 221 height 27
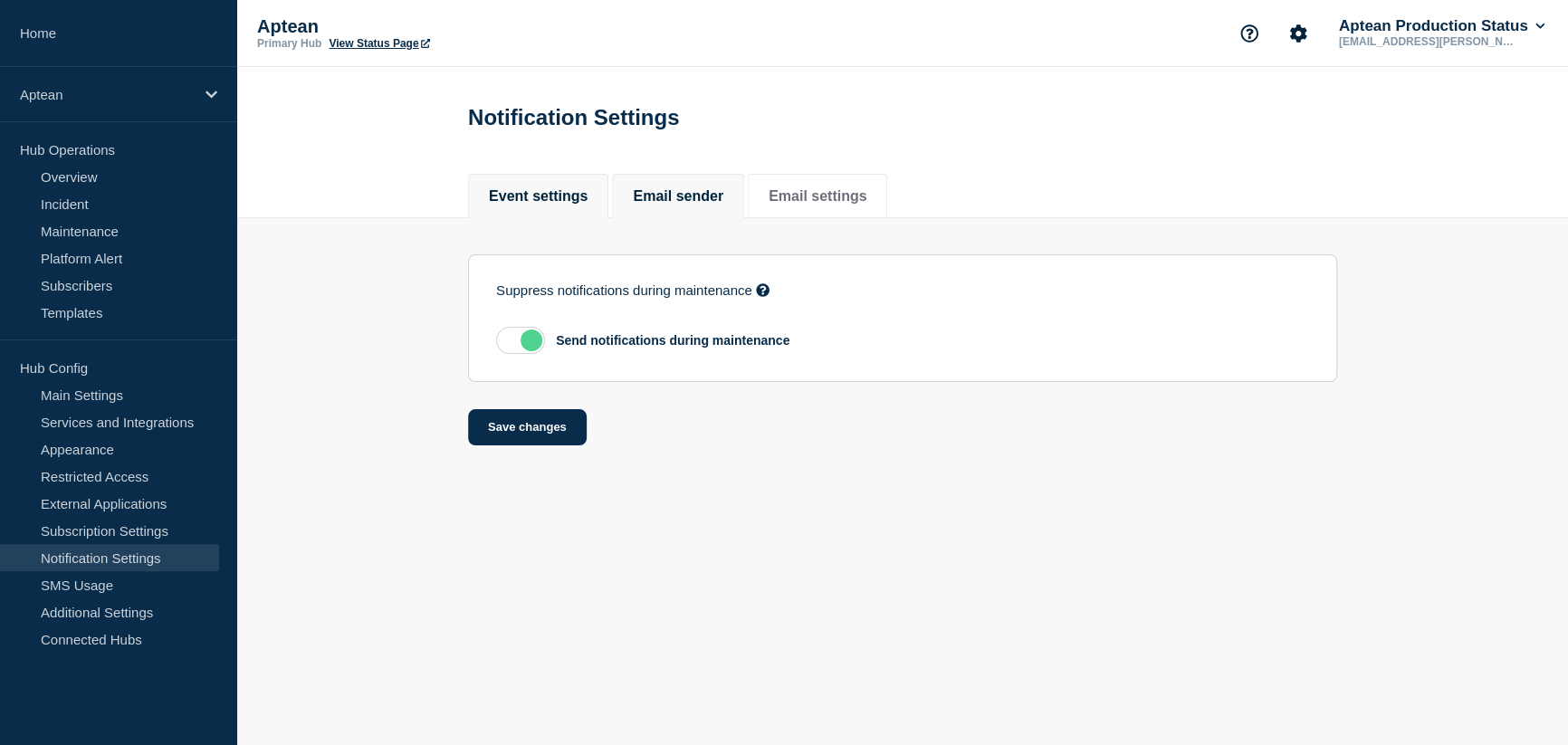
click at [693, 201] on button "Email sender" at bounding box center [678, 196] width 91 height 16
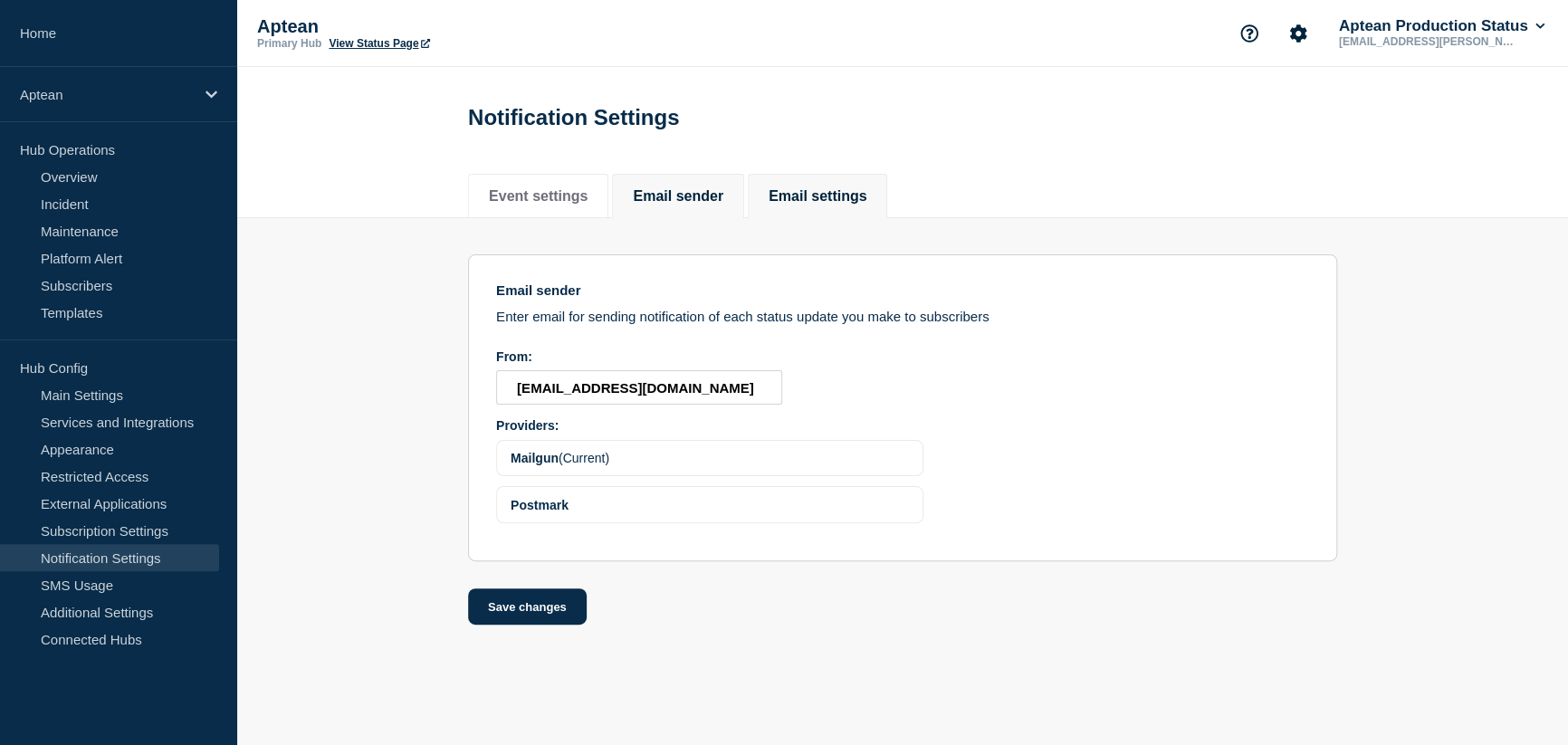
click at [853, 203] on button "Email settings" at bounding box center [817, 196] width 98 height 16
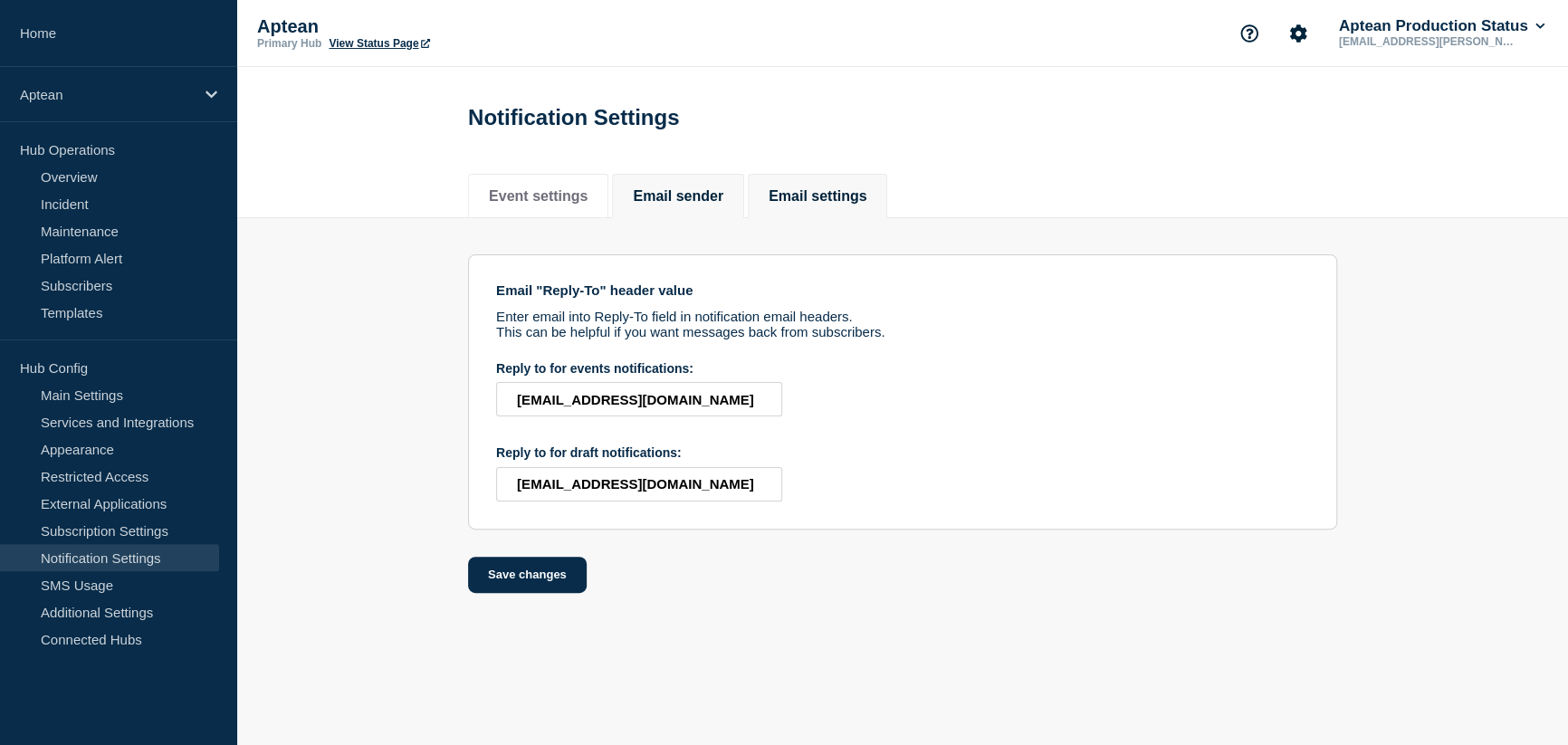
click at [669, 194] on button "Email sender" at bounding box center [678, 196] width 91 height 16
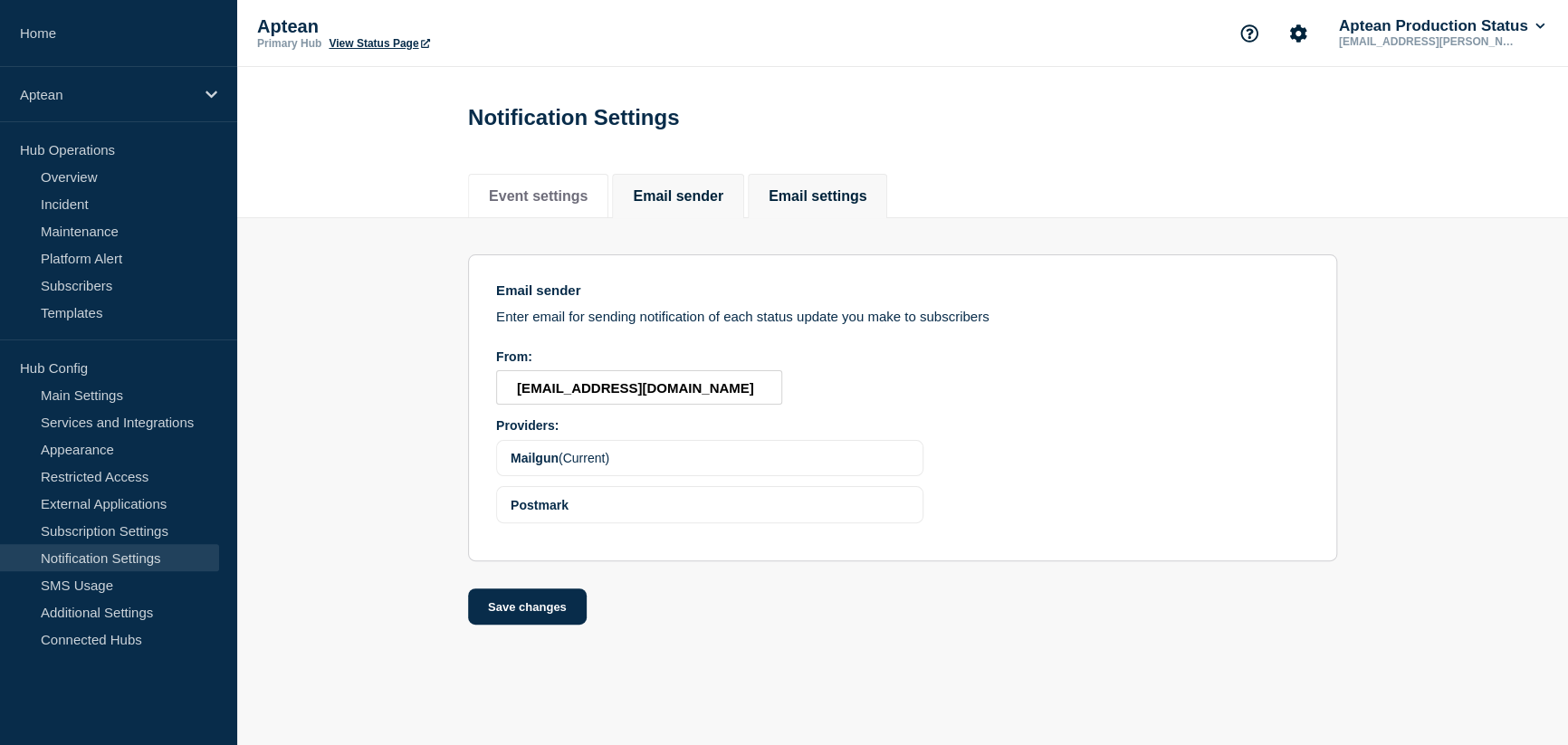
click at [866, 194] on button "Email settings" at bounding box center [817, 196] width 98 height 16
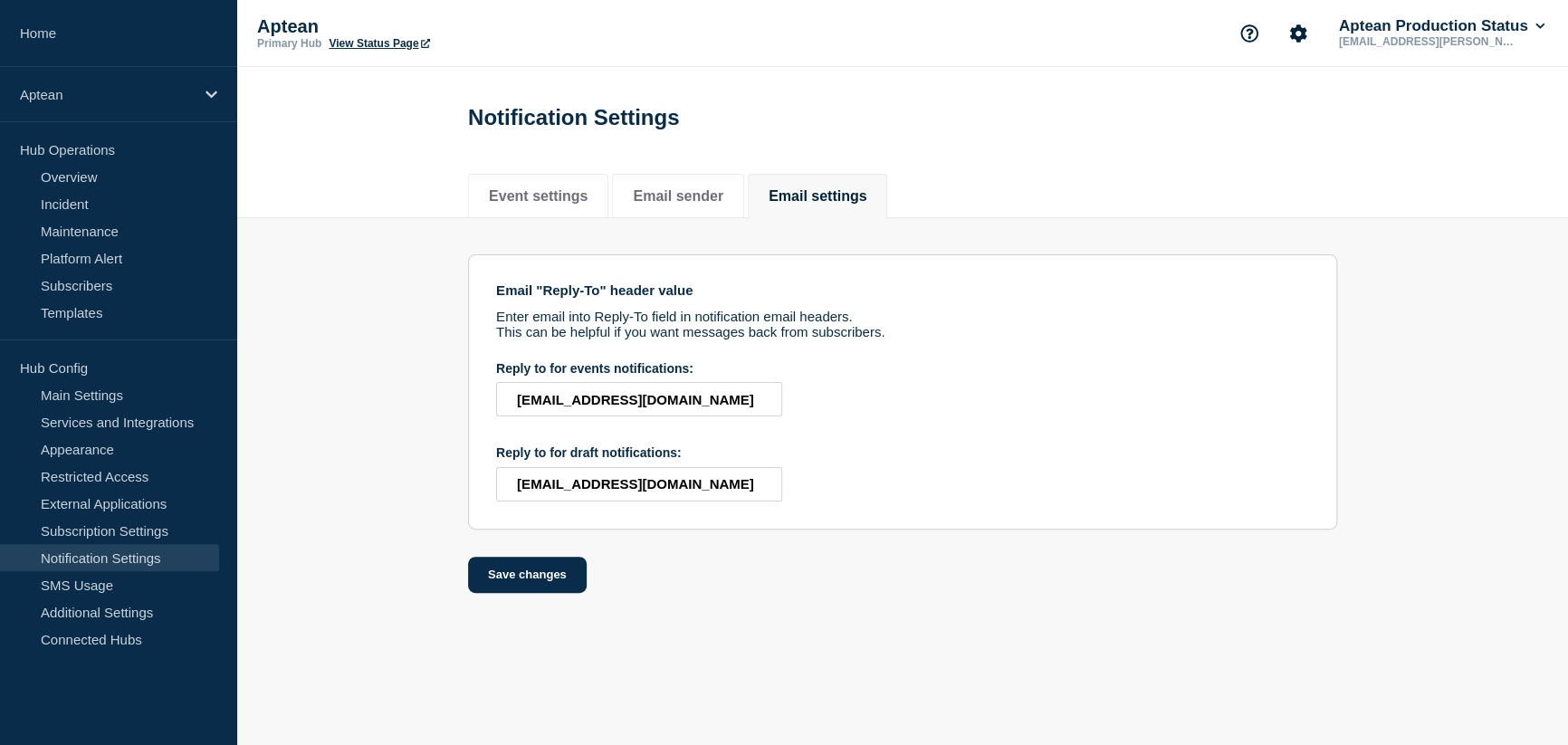
click at [495, 170] on div "Event settings Email sender Email settings" at bounding box center [902, 187] width 869 height 61
click at [515, 188] on li "Event settings" at bounding box center [538, 195] width 140 height 44
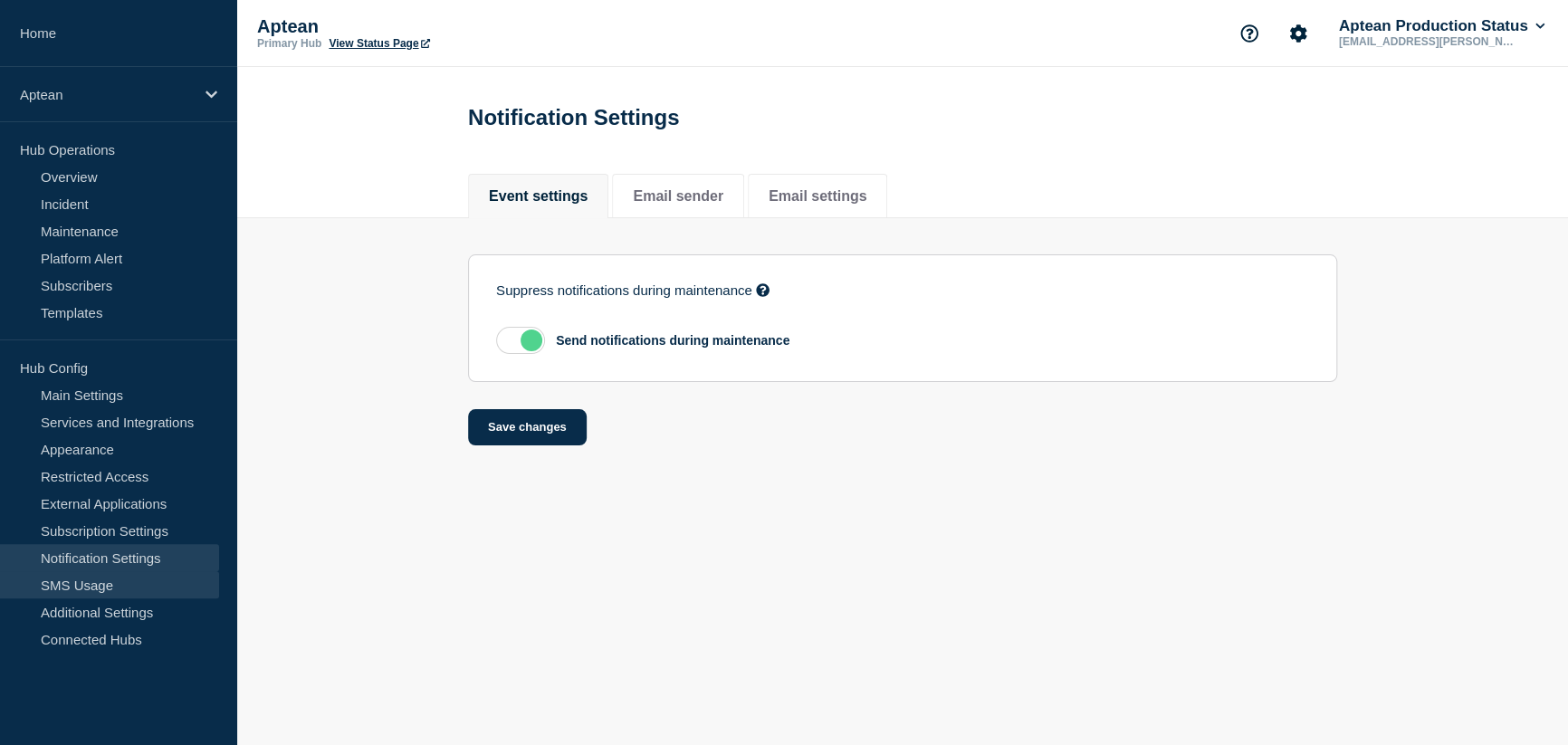
click at [111, 582] on link "SMS Usage" at bounding box center [109, 584] width 219 height 27
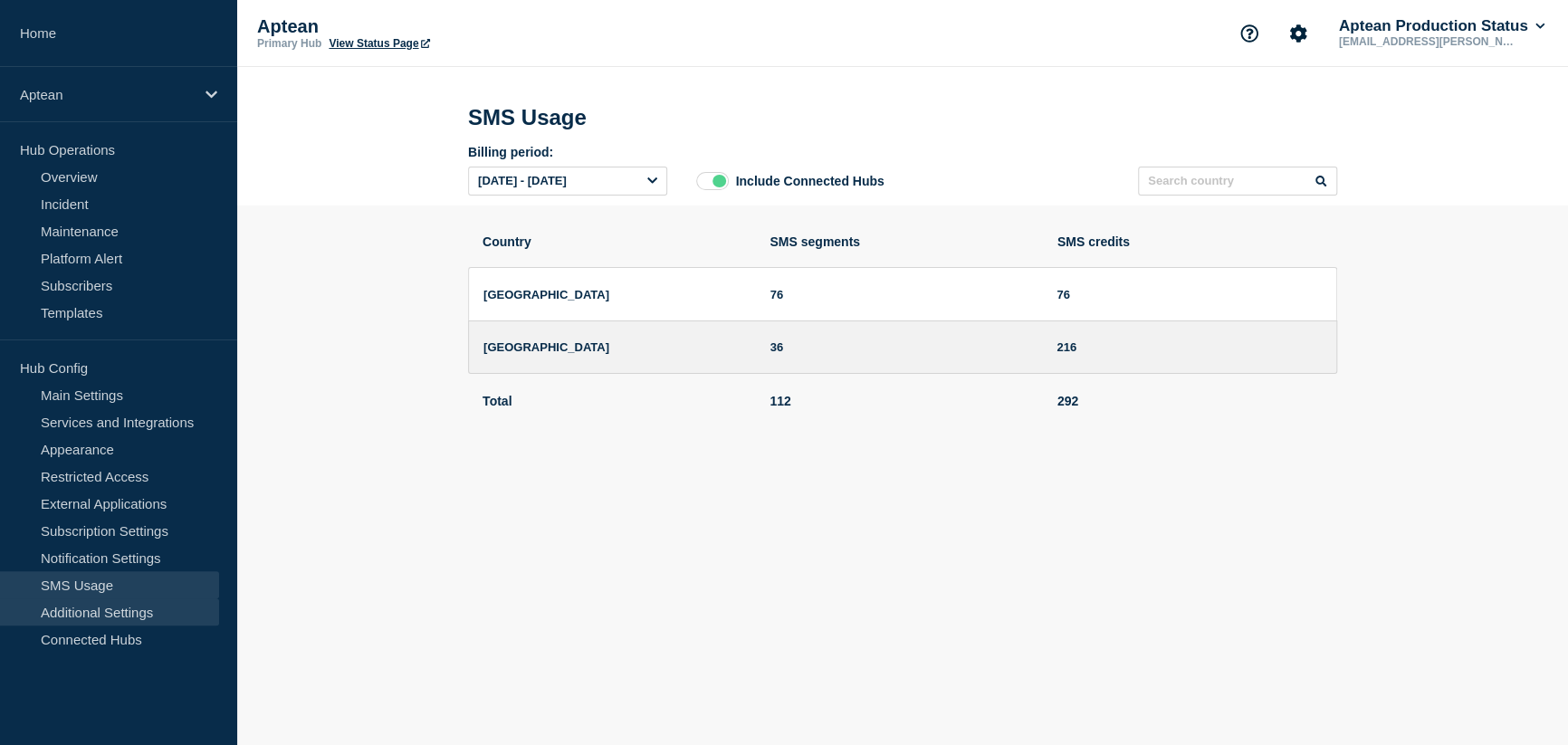
click at [111, 618] on link "Additional Settings" at bounding box center [109, 612] width 219 height 27
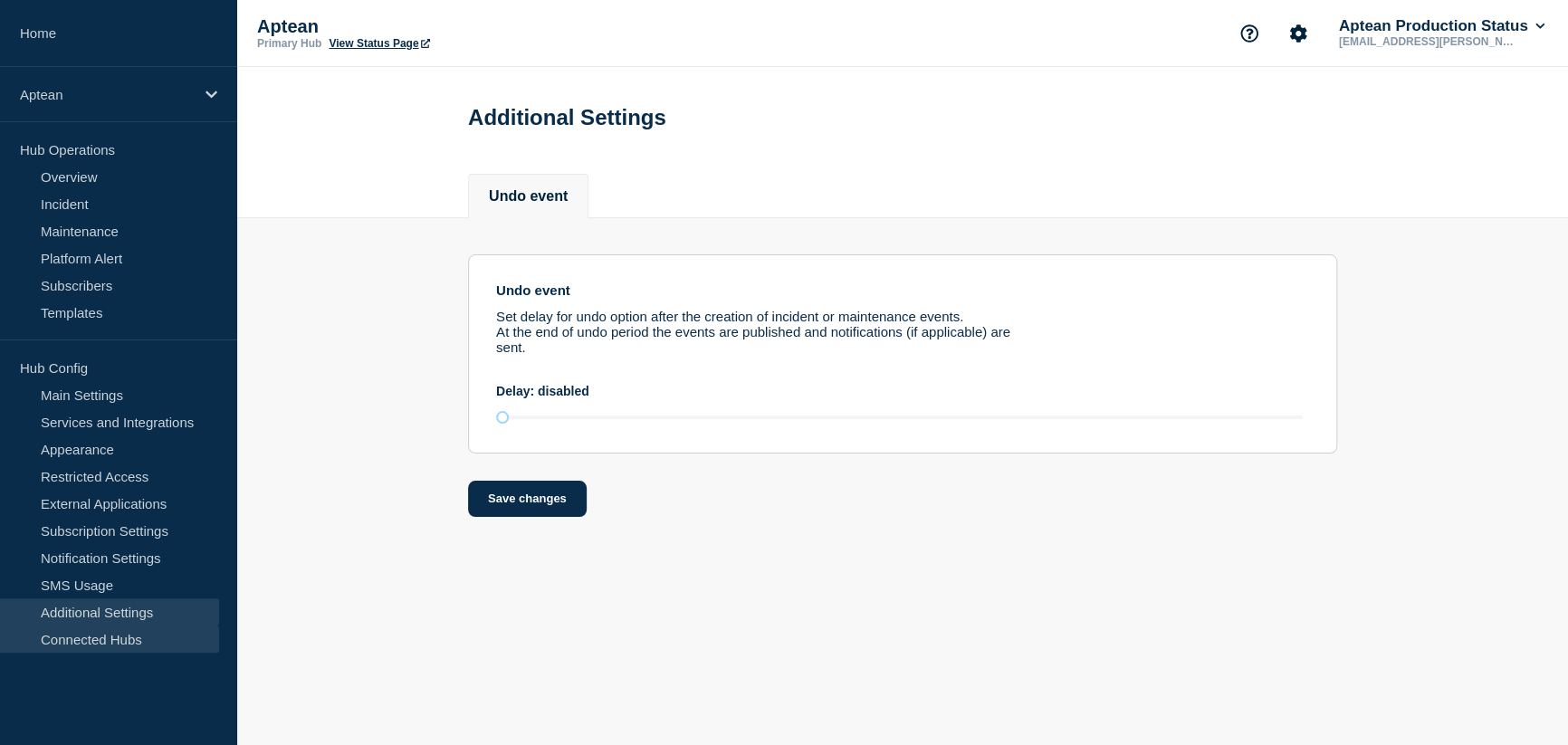
click at [81, 646] on link "Connected Hubs" at bounding box center [109, 639] width 219 height 27
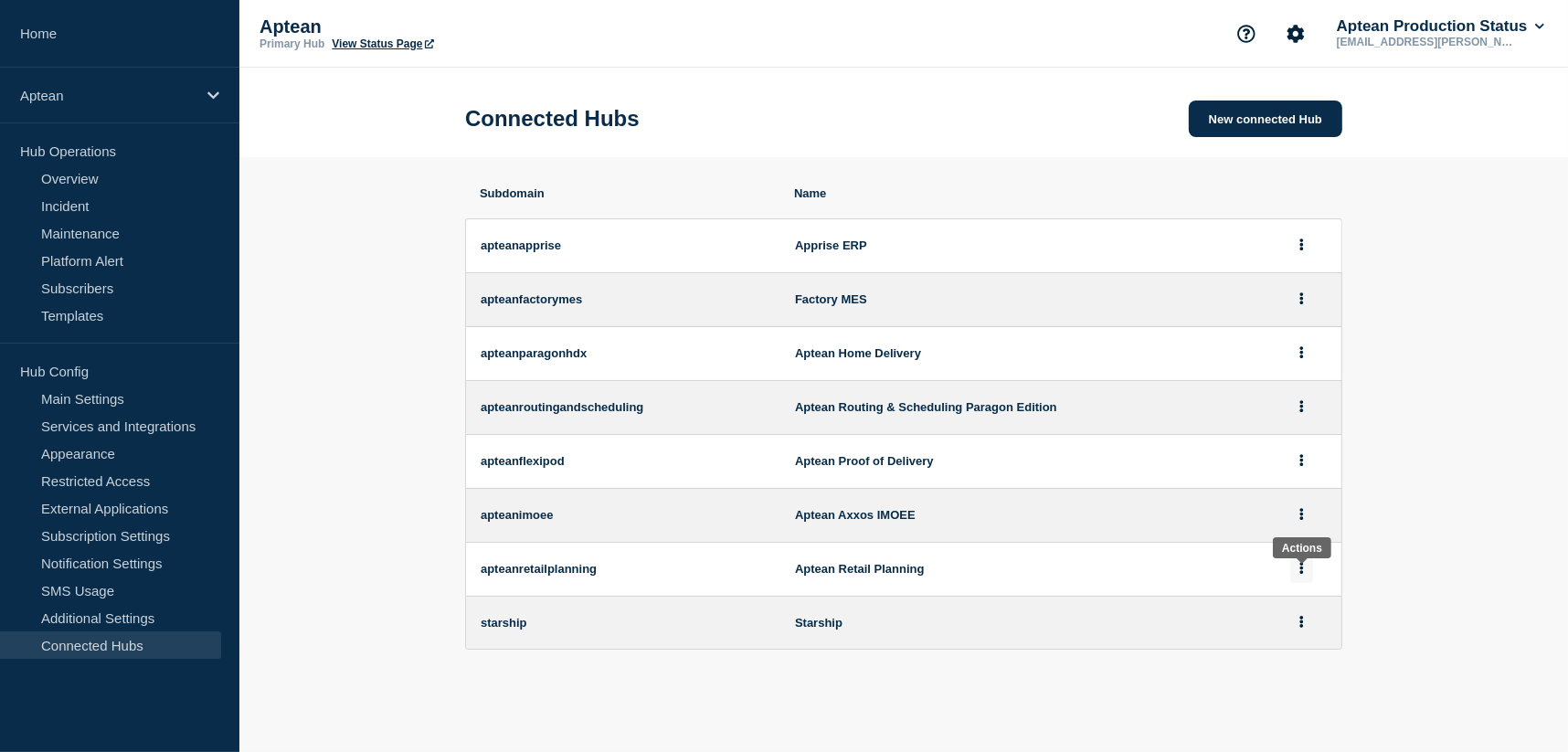
click at [1296, 575] on button at bounding box center [1301, 568] width 23 height 28
click at [1294, 628] on button "View" at bounding box center [1293, 627] width 26 height 14
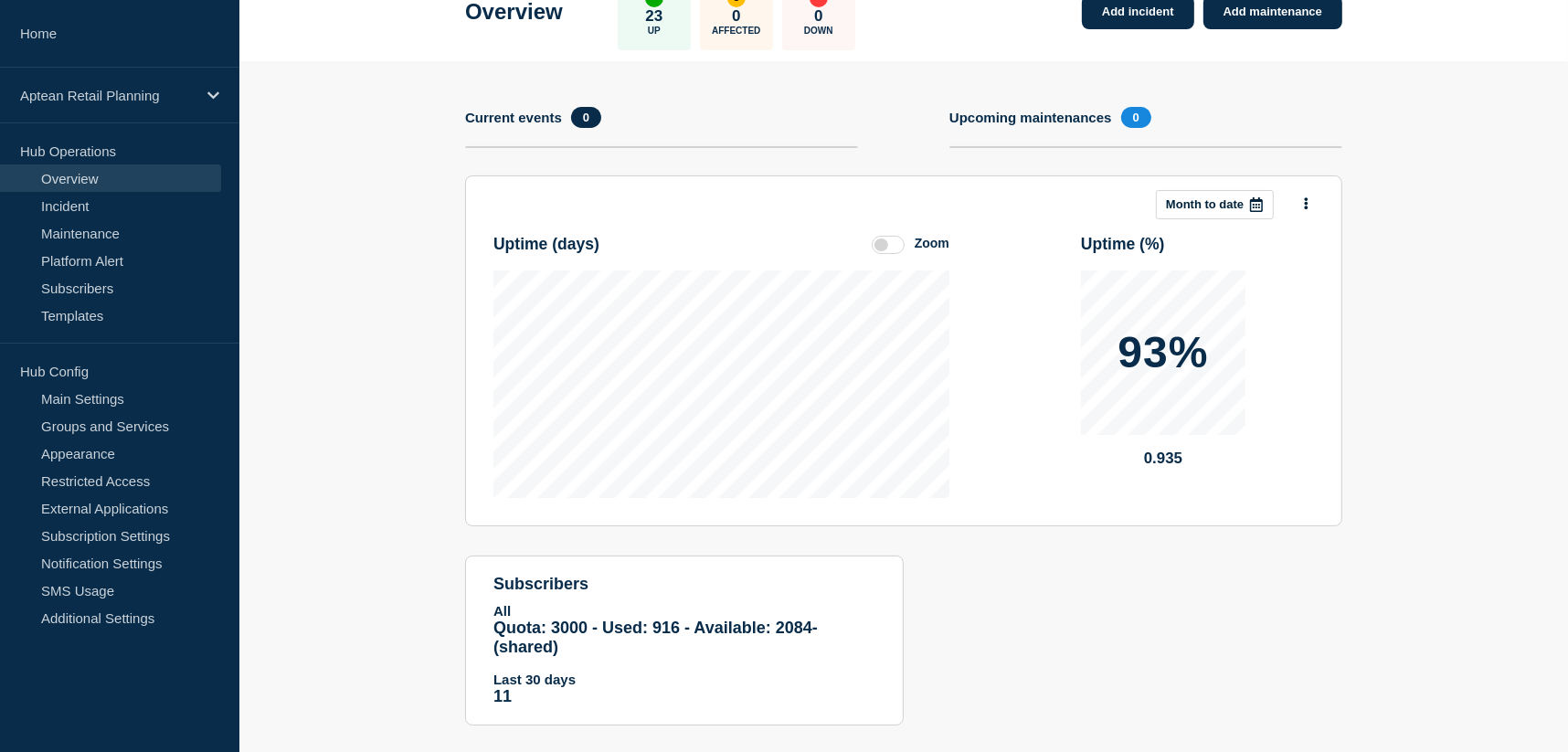
scroll to position [145, 0]
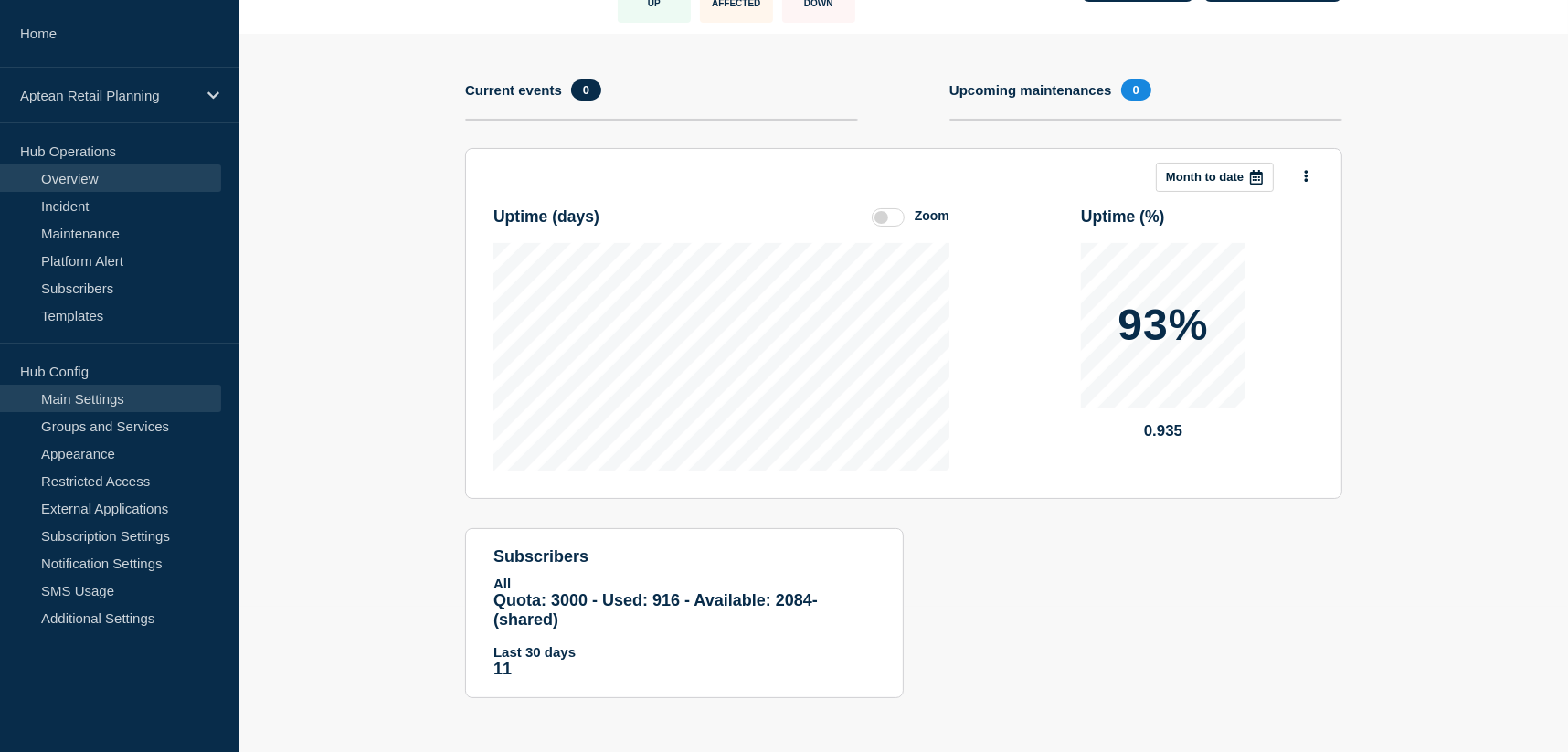
click at [82, 391] on link "Main Settings" at bounding box center [110, 398] width 221 height 27
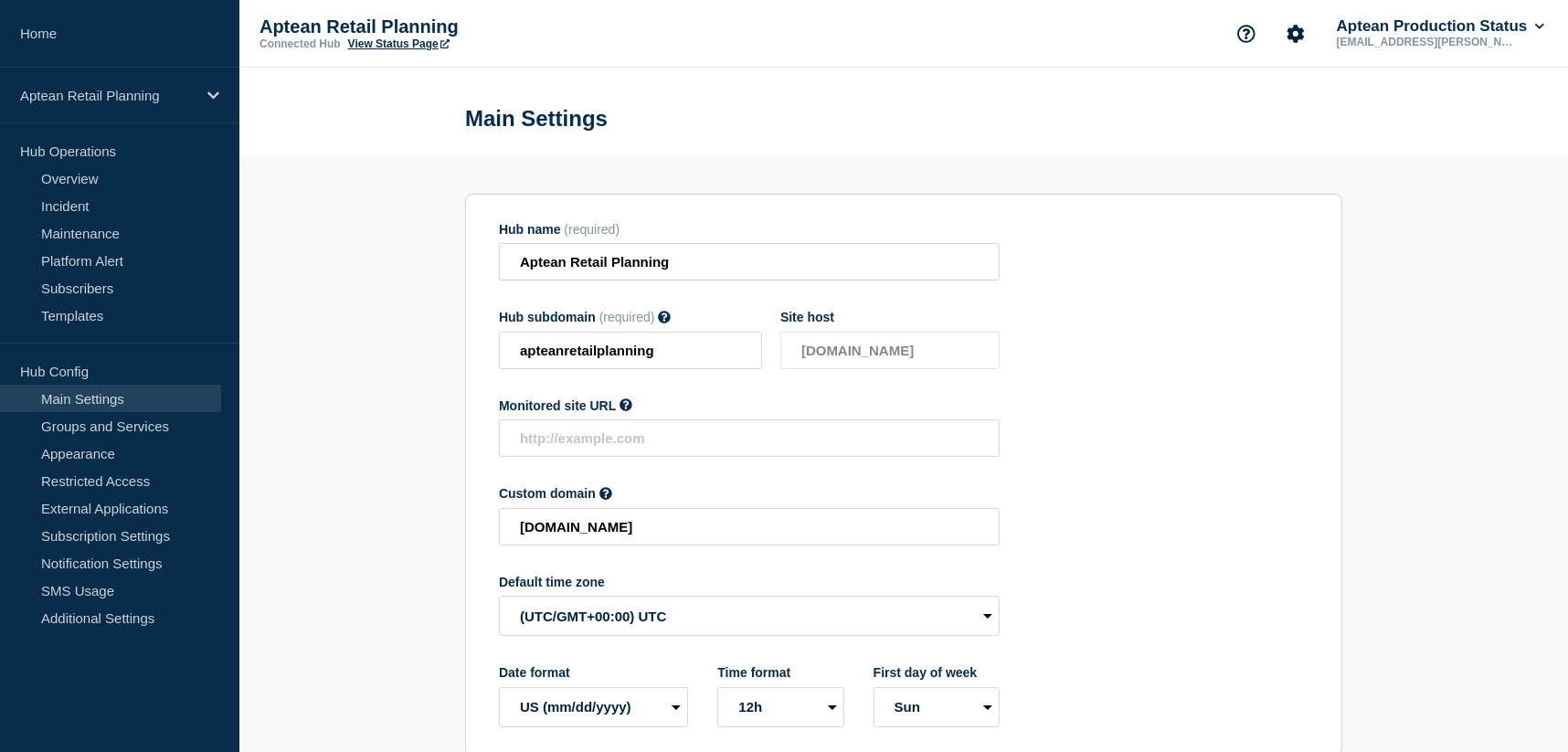
click at [1189, 341] on section "Hub name (required) Aptean Retail Planning Hub subdomain (required) Must contai…" at bounding box center [903, 474] width 877 height 562
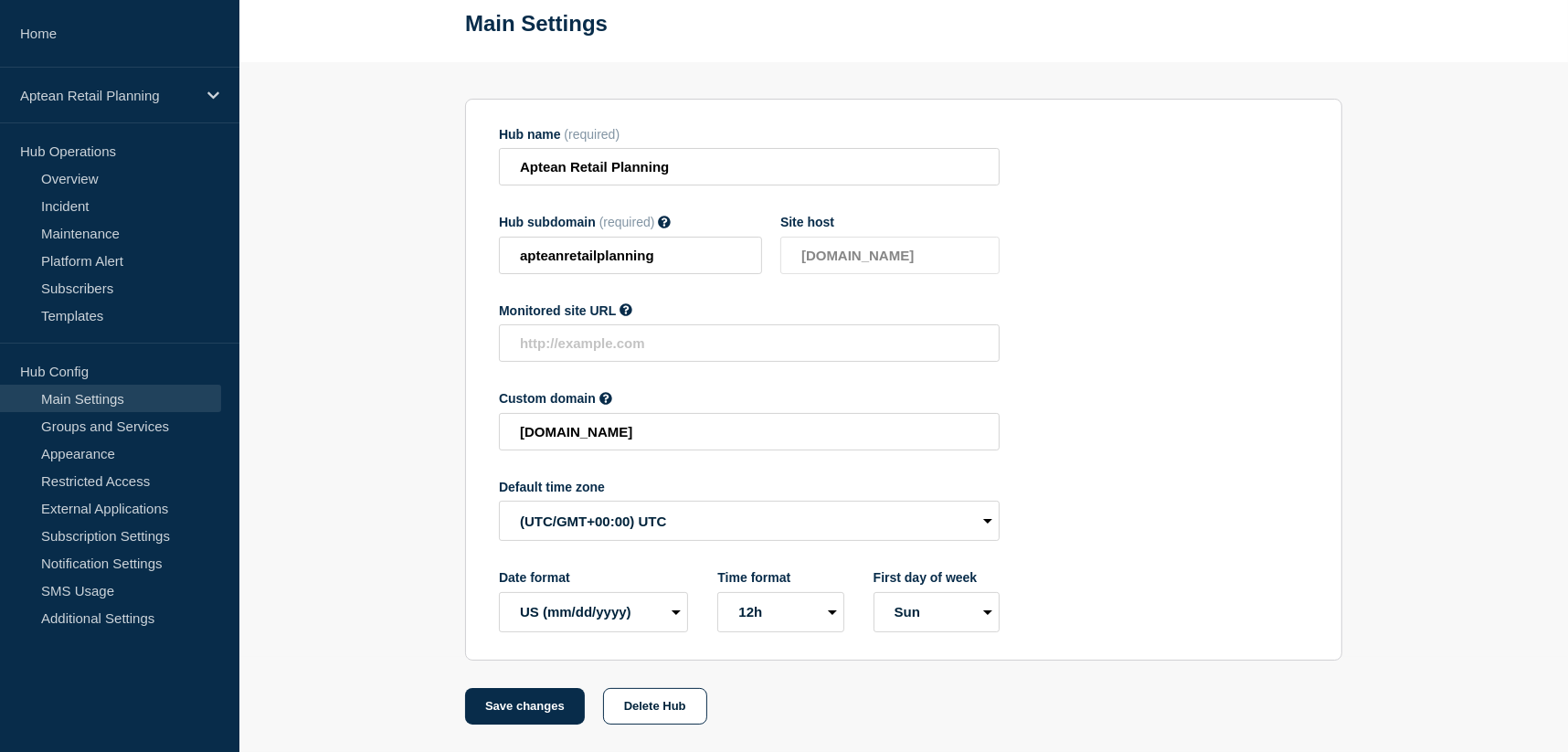
scroll to position [104, 0]
click at [69, 425] on link "Groups and Services" at bounding box center [110, 425] width 221 height 27
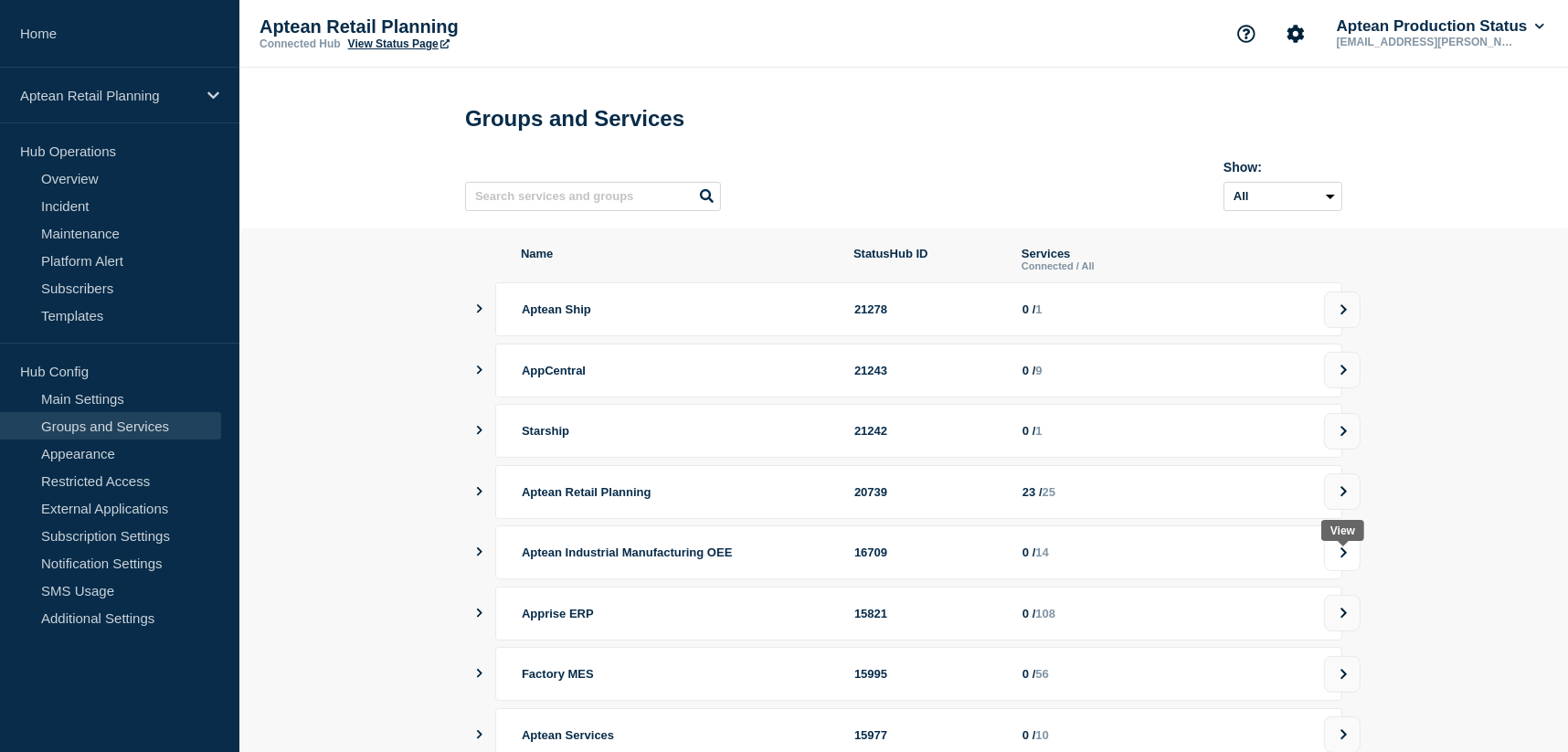
click at [1350, 559] on button at bounding box center [1342, 553] width 37 height 37
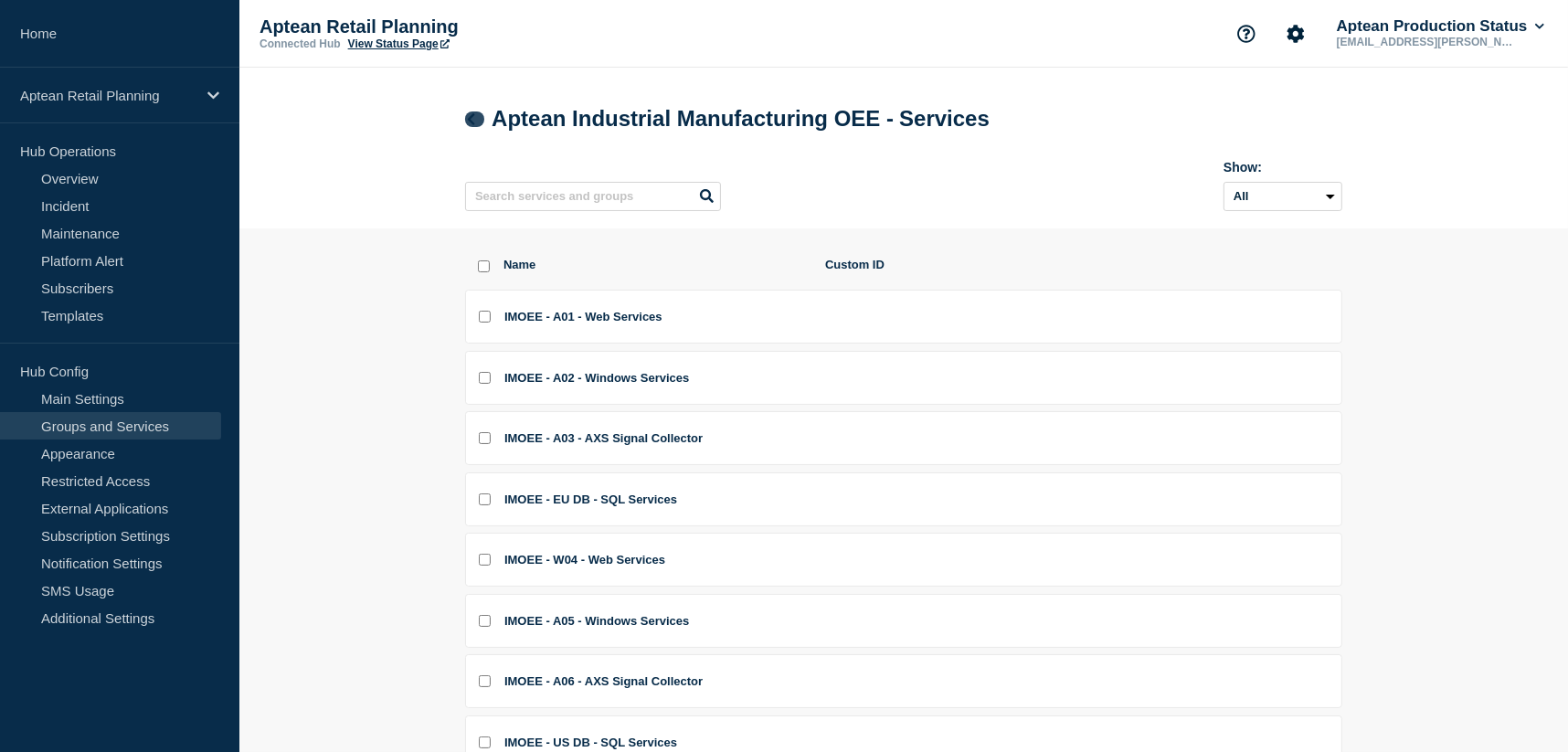
click at [472, 122] on icon at bounding box center [471, 119] width 14 height 12
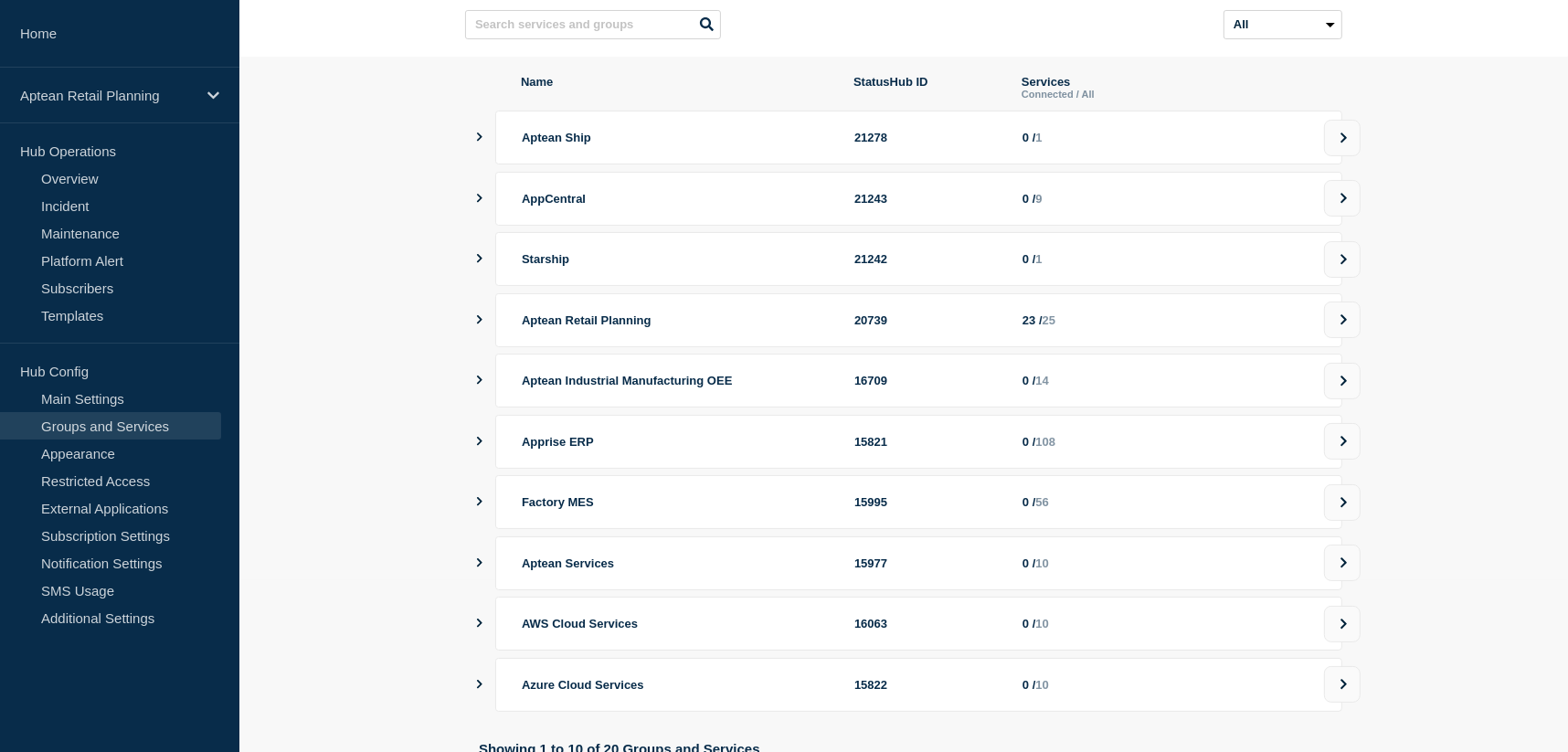
scroll to position [183, 0]
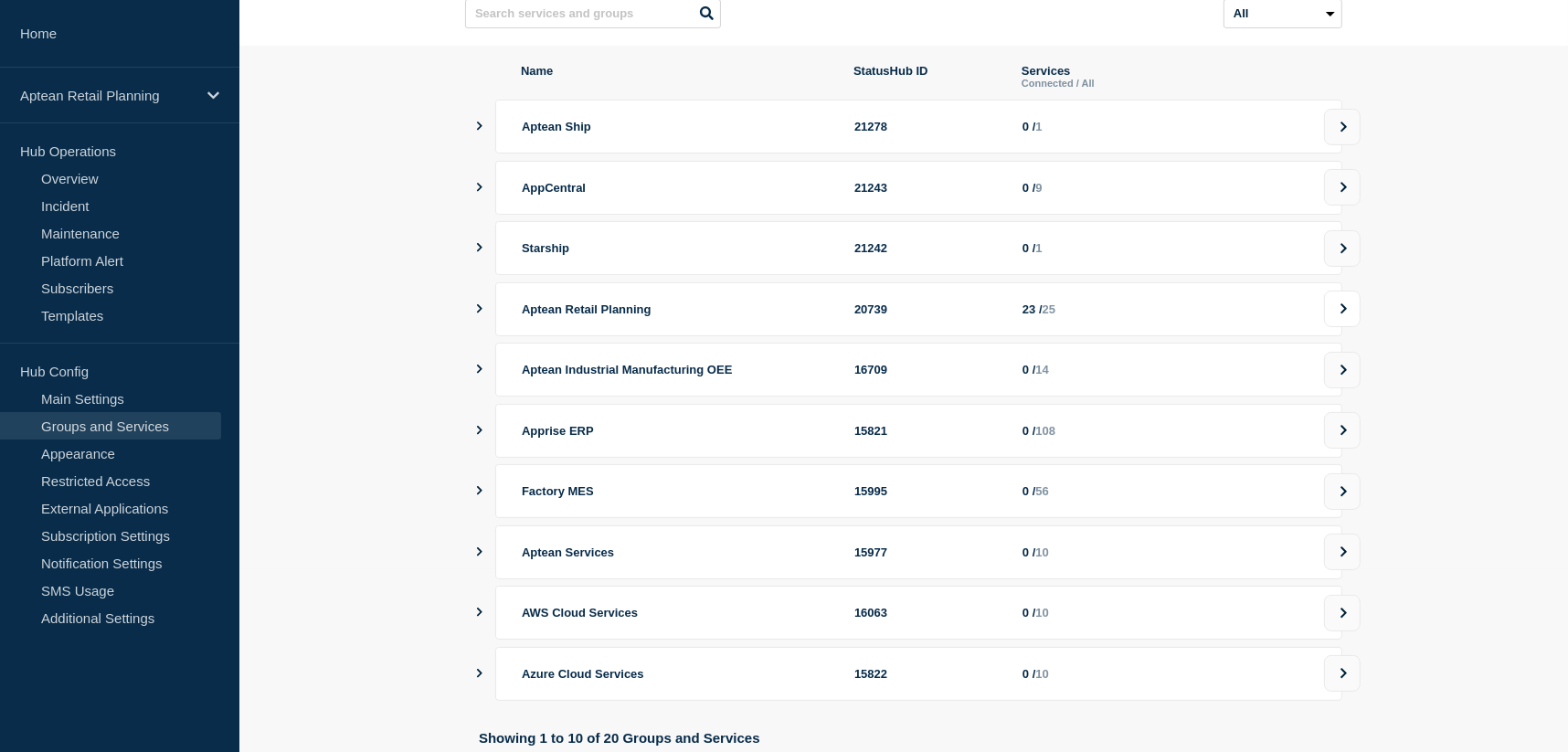
click at [1344, 314] on icon at bounding box center [1344, 308] width 12 height 11
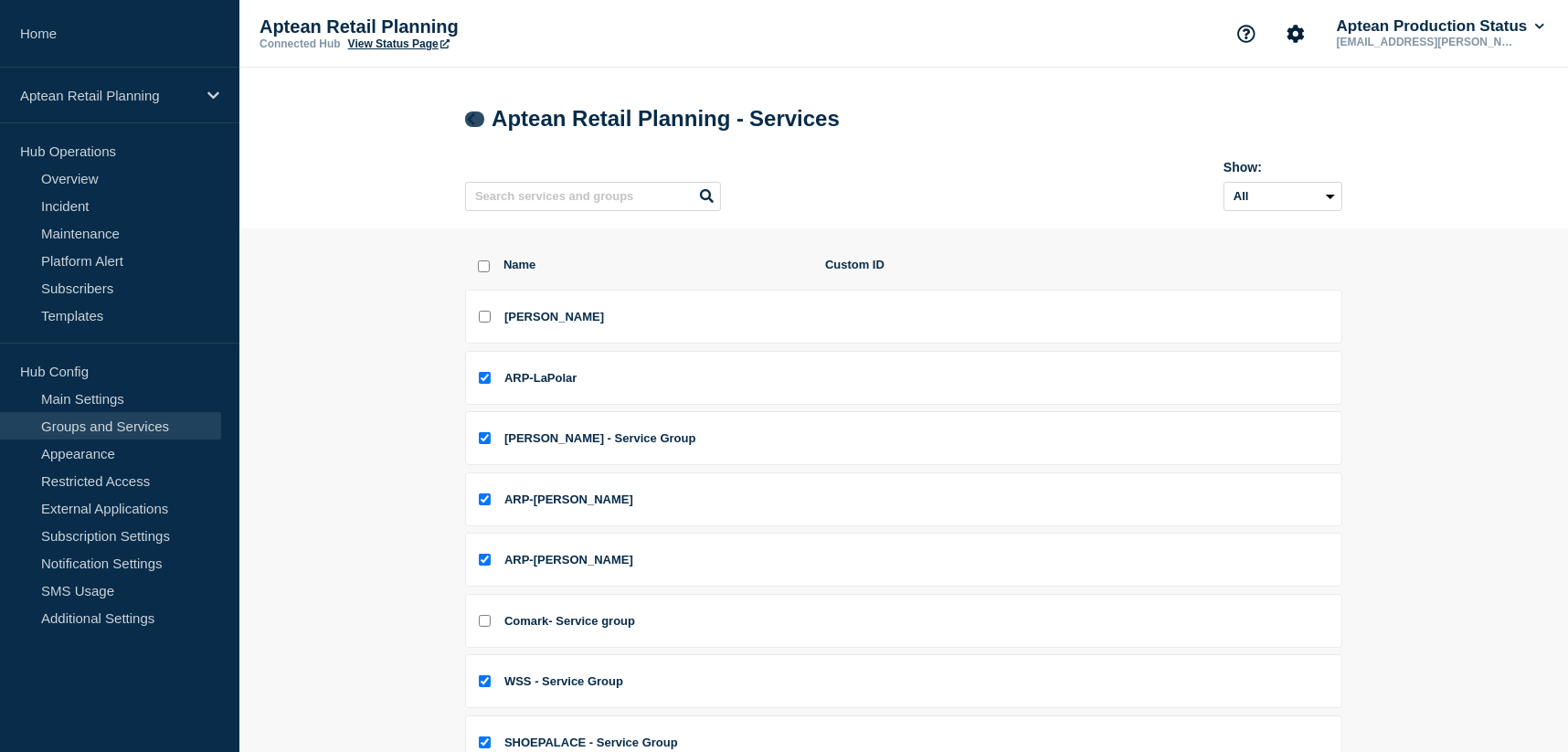
click at [474, 116] on icon at bounding box center [471, 119] width 14 height 12
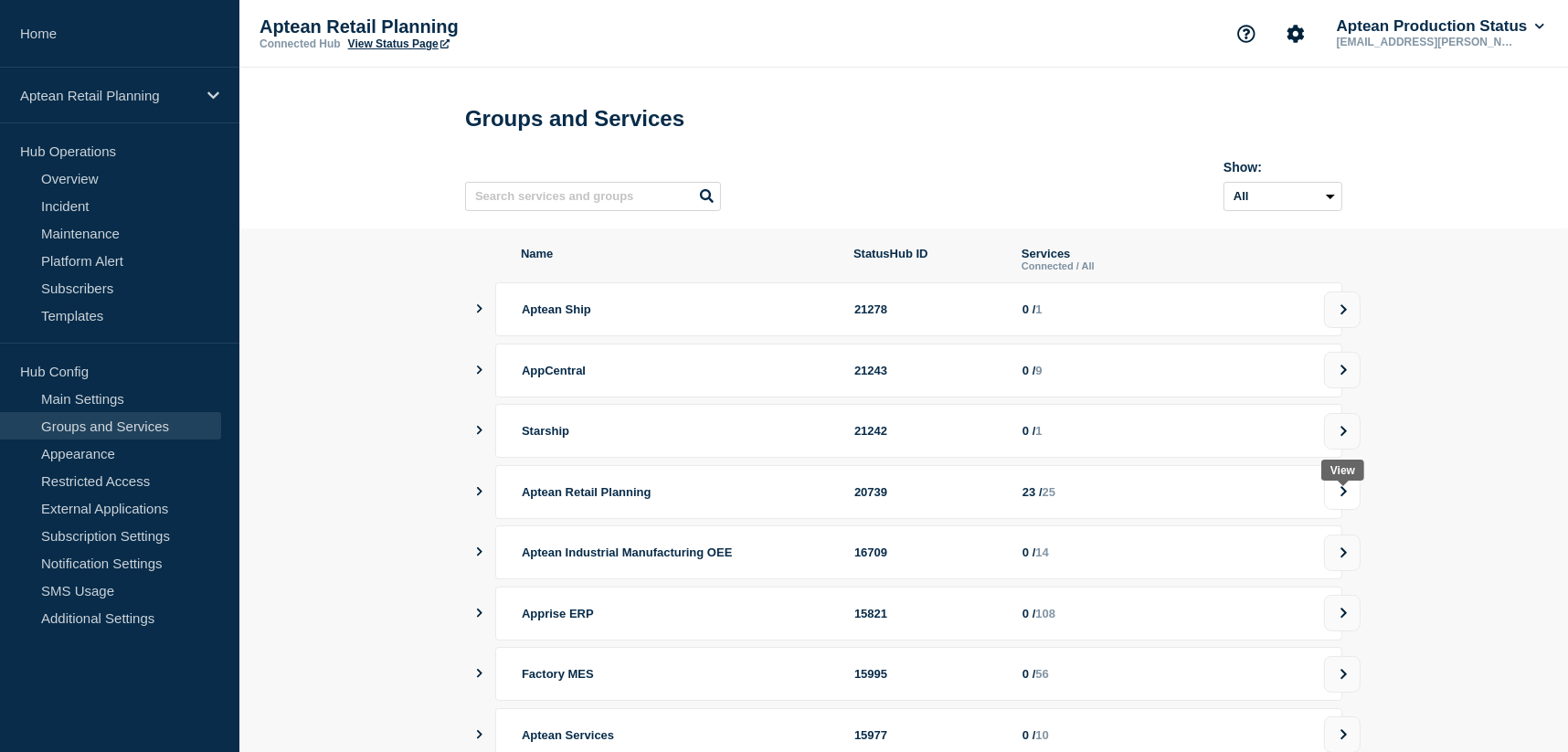
click at [1340, 497] on icon at bounding box center [1344, 491] width 12 height 11
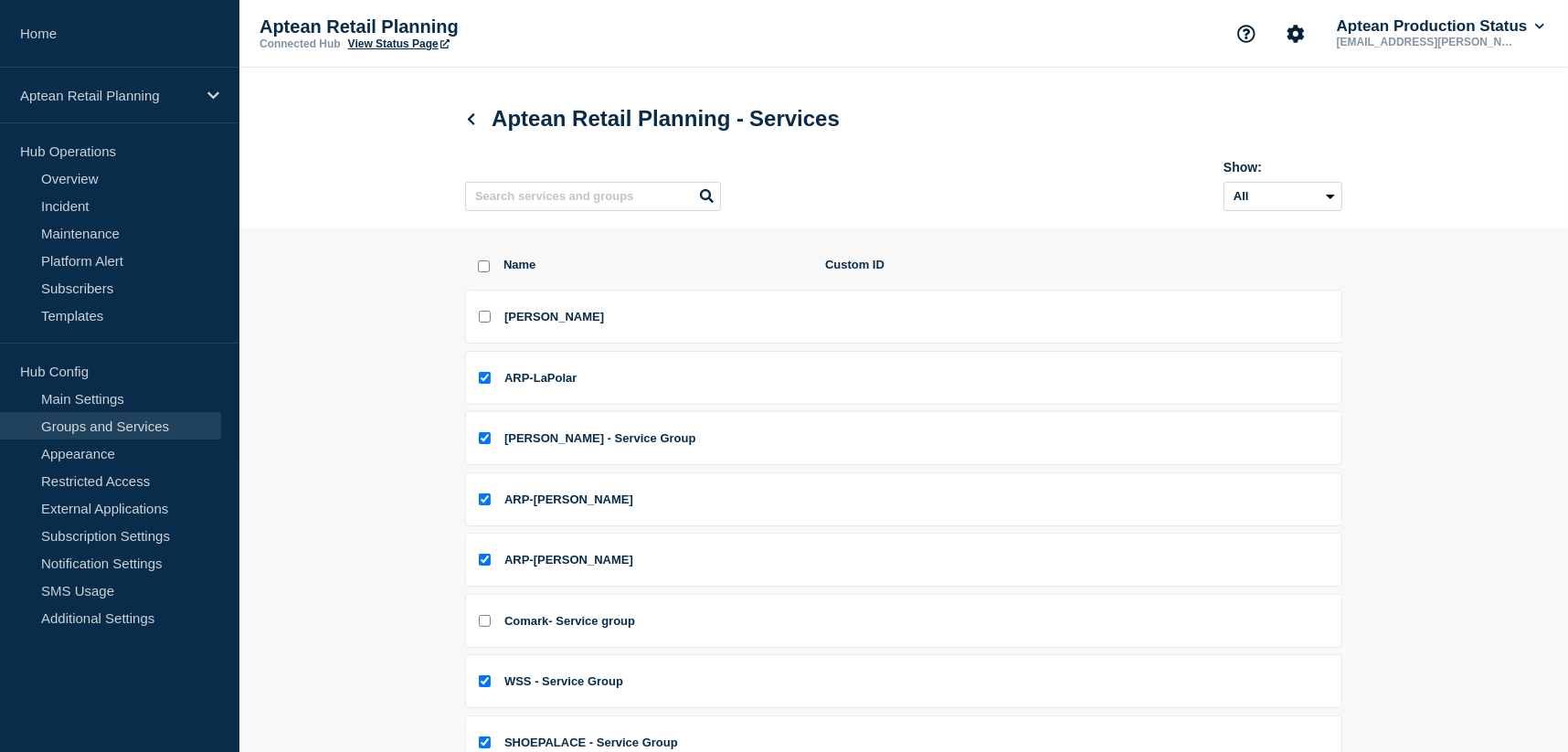
click at [480, 317] on input "ARP-Hauber checkbox" at bounding box center [484, 316] width 12 height 12
checkbox input "true"
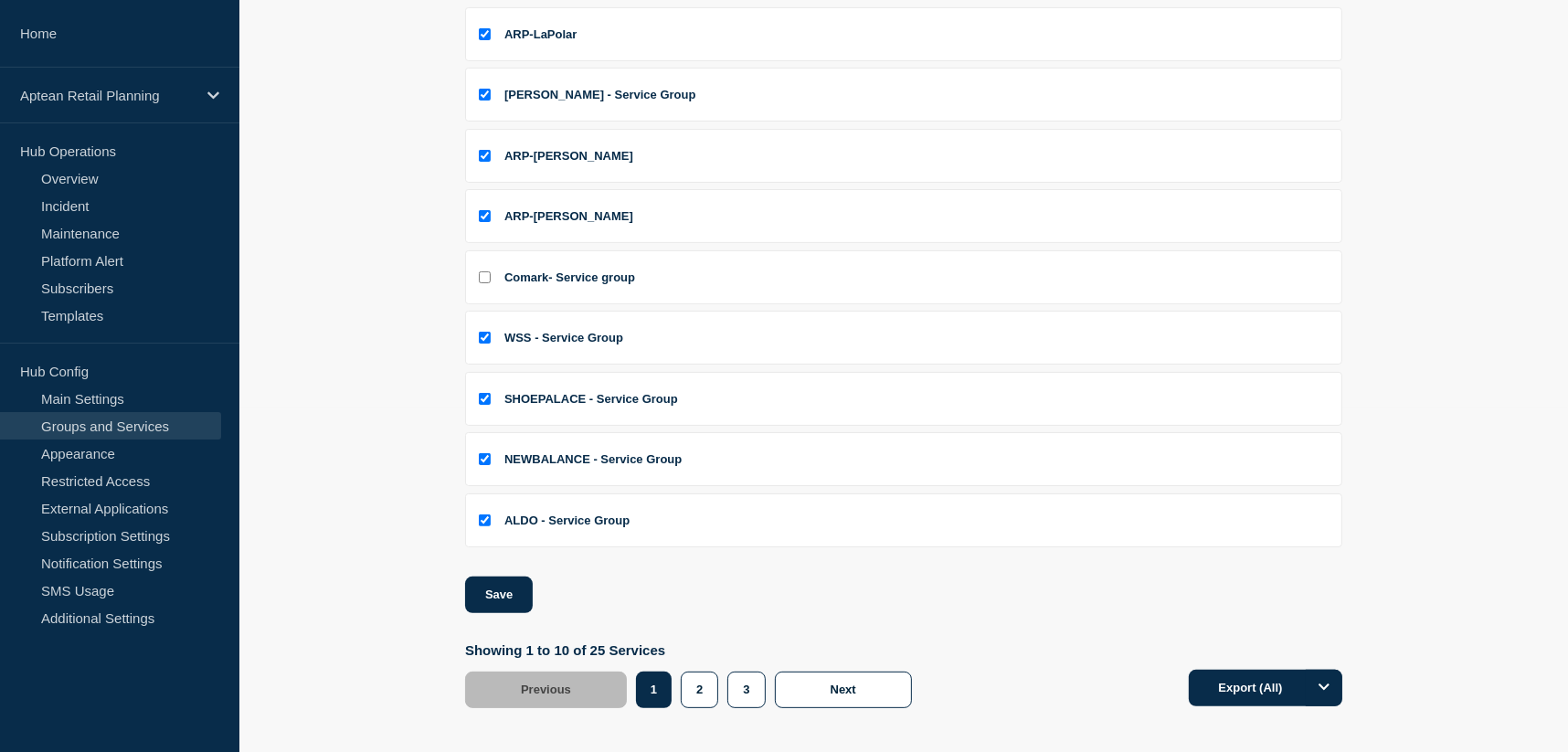
scroll to position [360, 0]
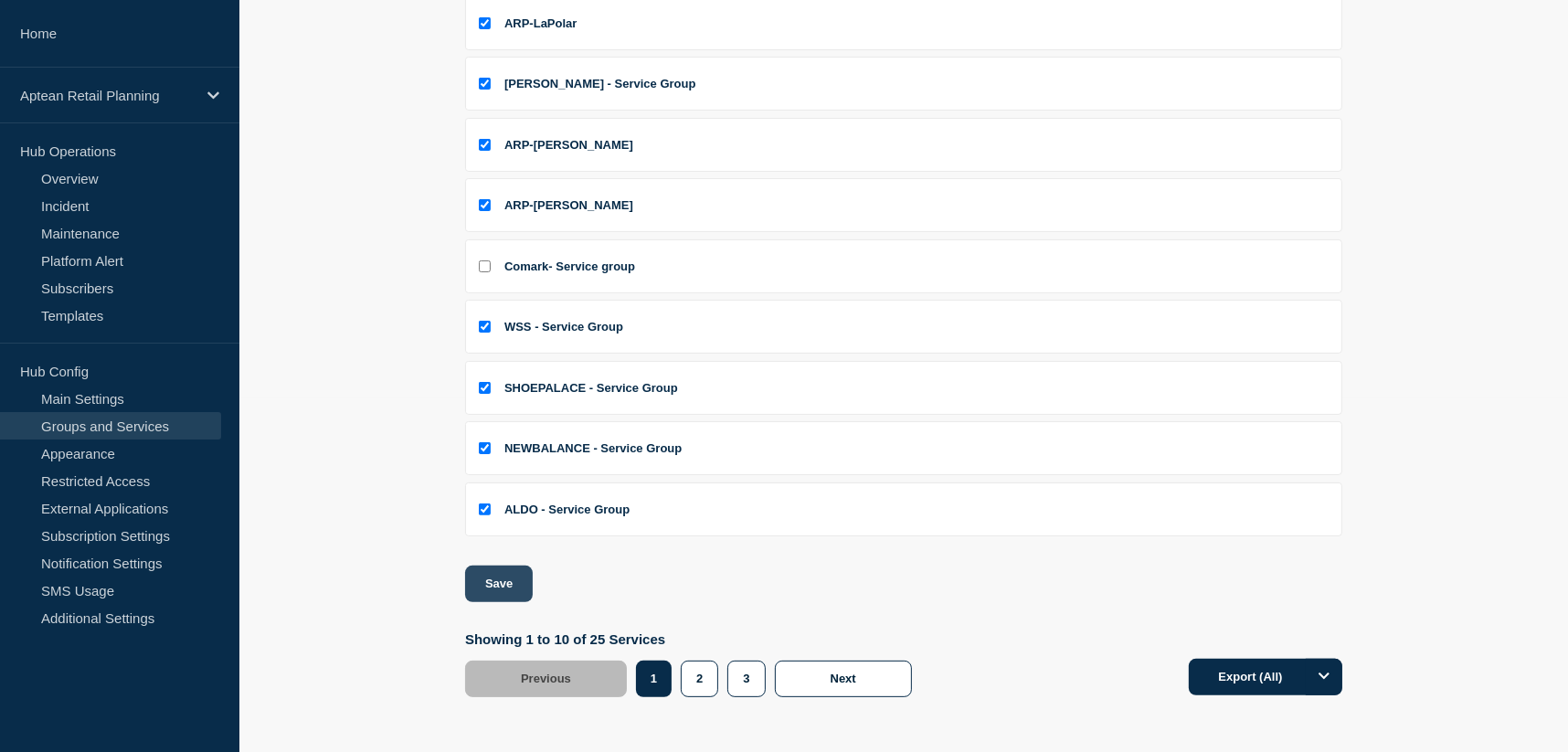
click at [488, 575] on button "Save" at bounding box center [499, 584] width 68 height 37
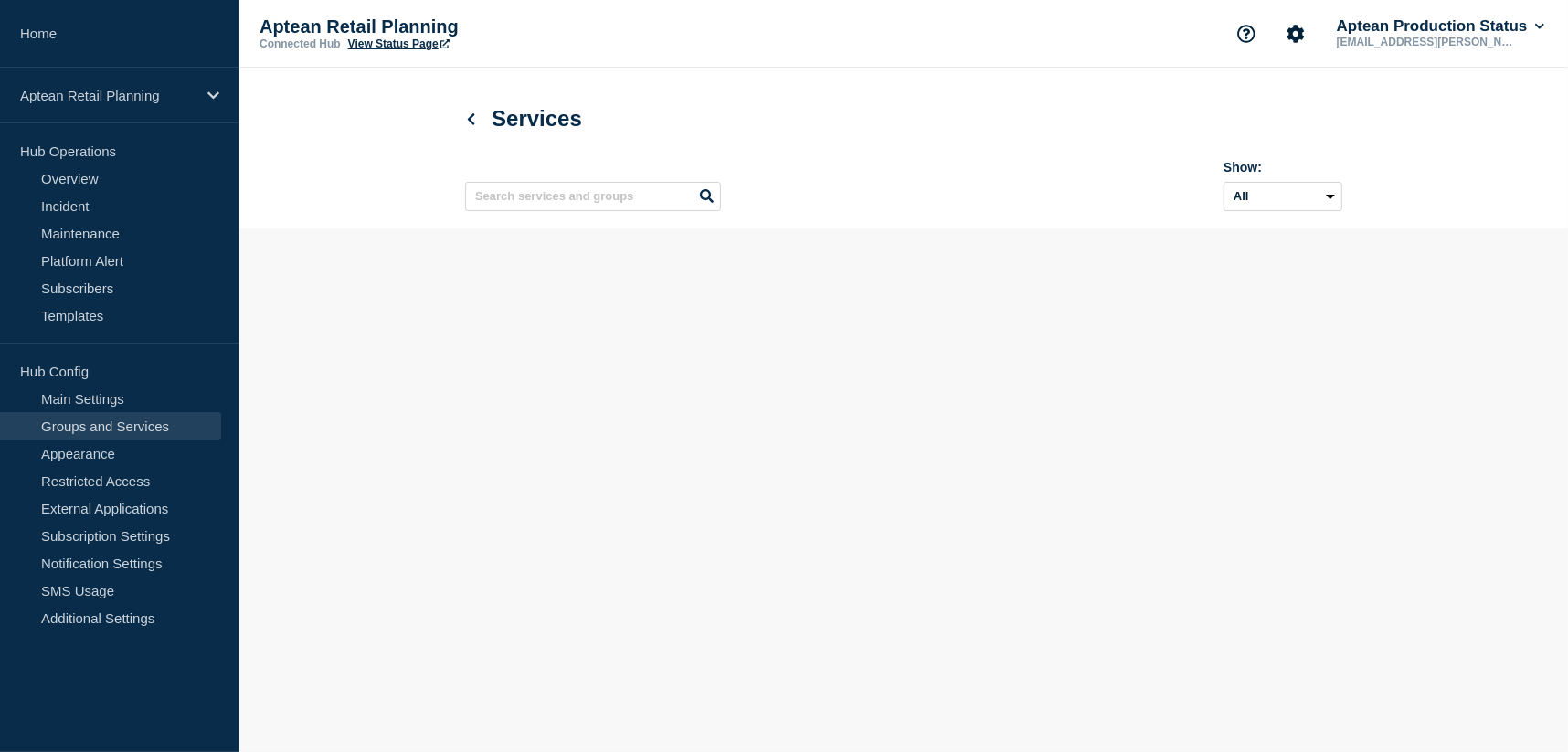
scroll to position [0, 0]
